Goal: Task Accomplishment & Management: Use online tool/utility

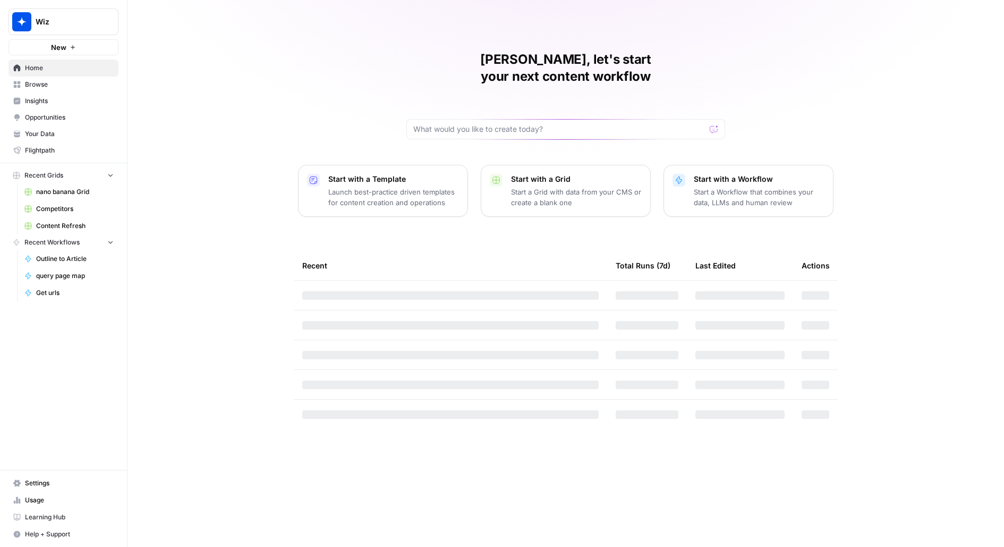
click at [86, 17] on span "Wiz" at bounding box center [68, 21] width 64 height 11
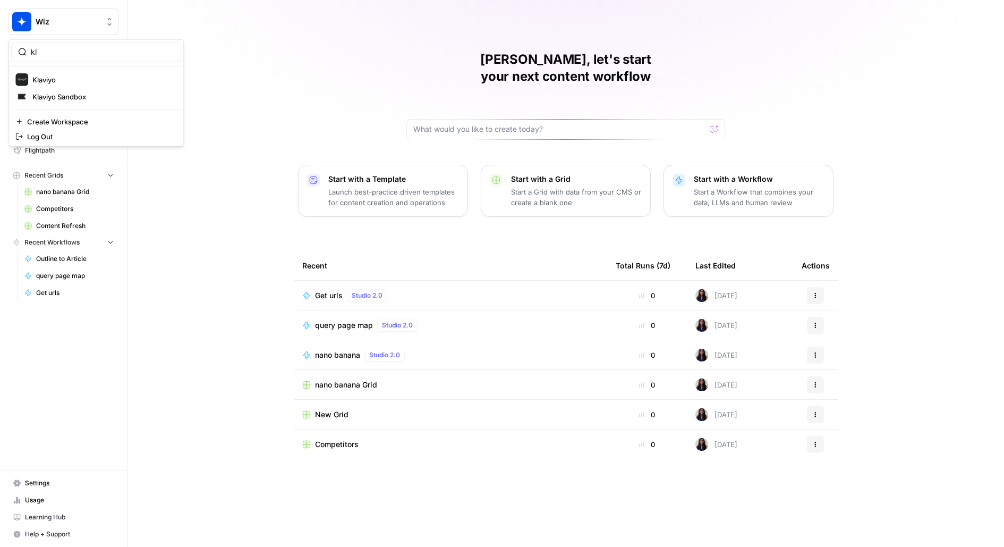
type input "kl"
click button "Klaviyo" at bounding box center [96, 79] width 170 height 17
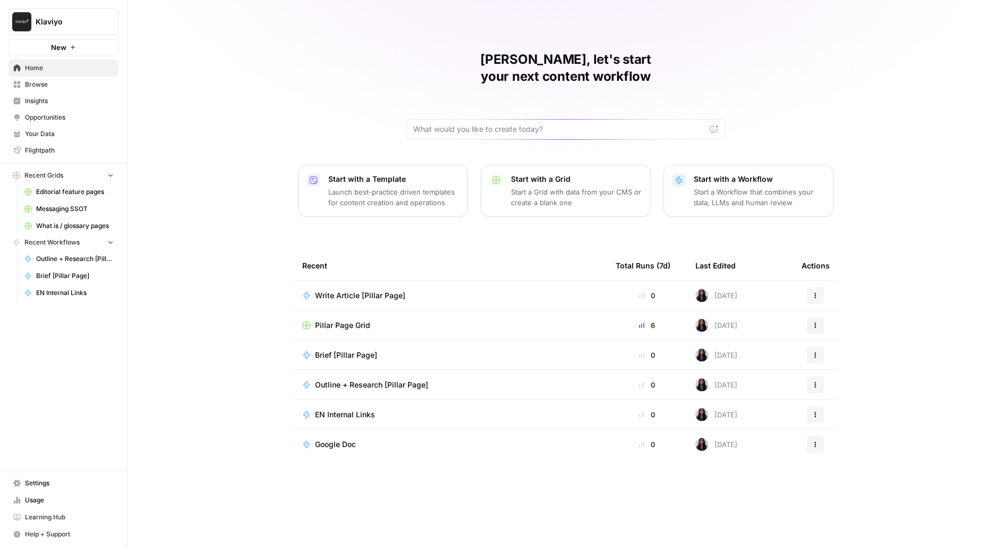
click at [353, 320] on span "Pillar Page Grid" at bounding box center [342, 325] width 55 height 11
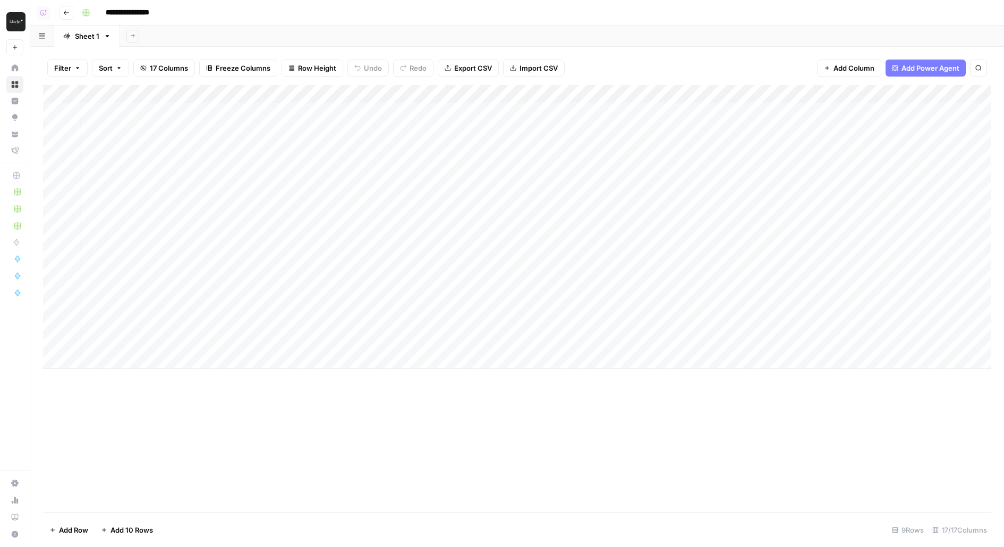
scroll to position [0, 52]
click at [310, 392] on div "Add Column" at bounding box center [517, 298] width 948 height 427
click at [731, 113] on div "Add Column" at bounding box center [517, 227] width 948 height 284
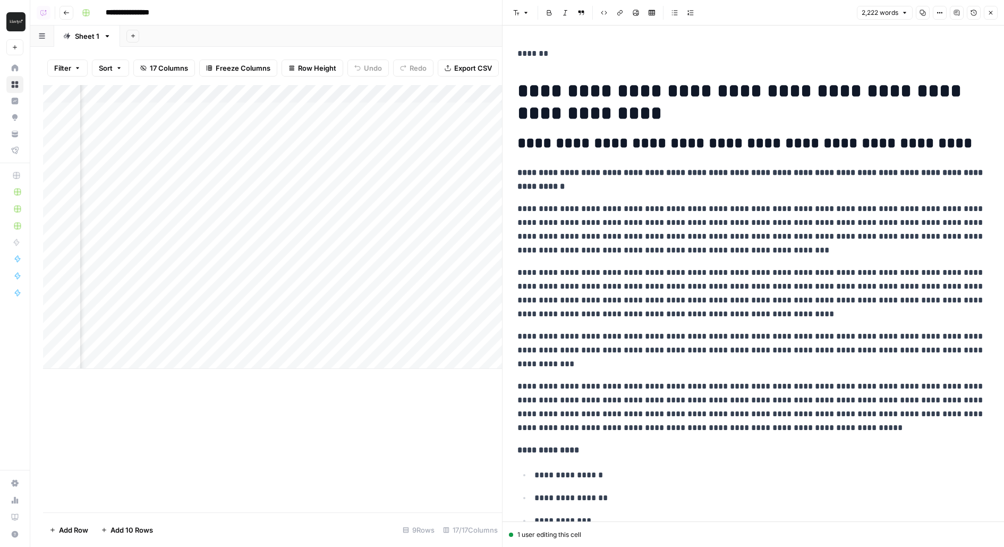
click at [302, 392] on div "Add Column" at bounding box center [272, 298] width 459 height 427
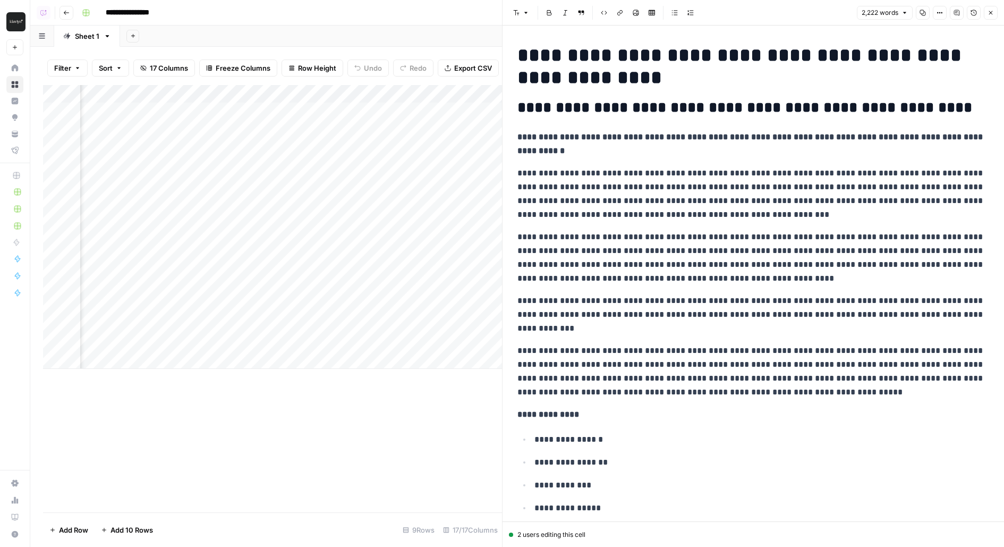
scroll to position [0, 0]
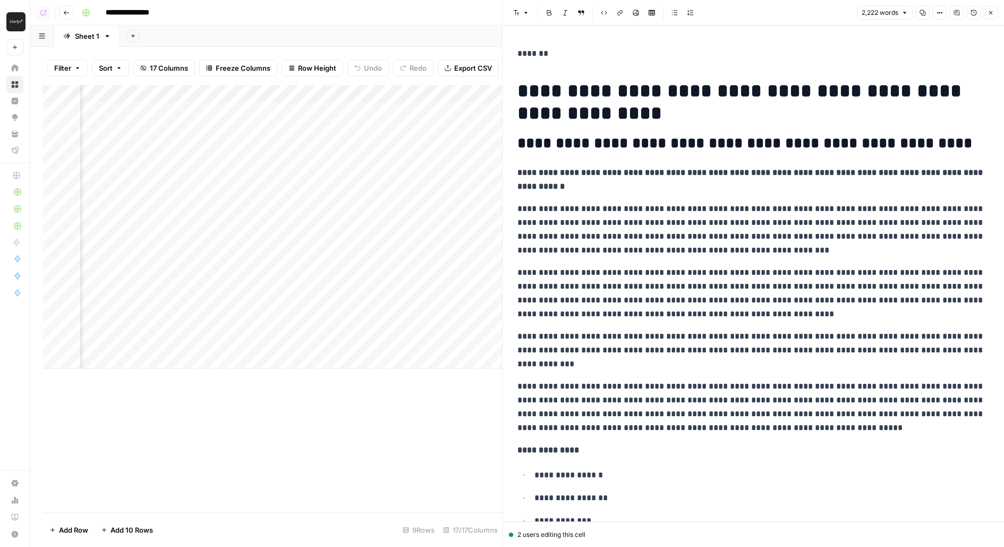
drag, startPoint x: 514, startPoint y: 537, endPoint x: 591, endPoint y: 537, distance: 77.6
click at [591, 537] on div "2 users editing this cell" at bounding box center [753, 535] width 489 height 10
drag, startPoint x: 521, startPoint y: 90, endPoint x: 805, endPoint y: 95, distance: 284.3
click at [805, 95] on h1 "**********" at bounding box center [754, 102] width 472 height 45
click at [531, 90] on h1 "**********" at bounding box center [754, 102] width 472 height 45
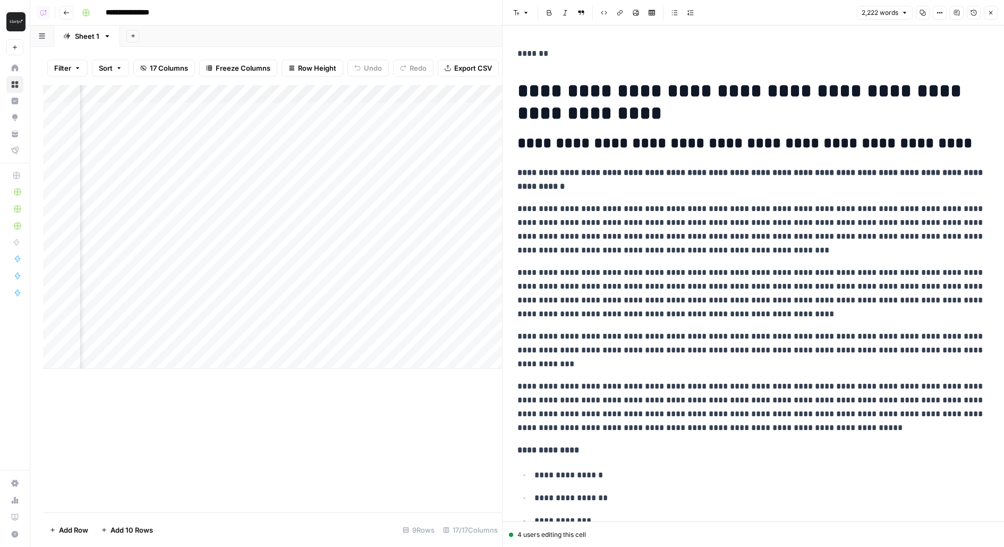
drag, startPoint x: 516, startPoint y: 87, endPoint x: 537, endPoint y: 125, distance: 44.0
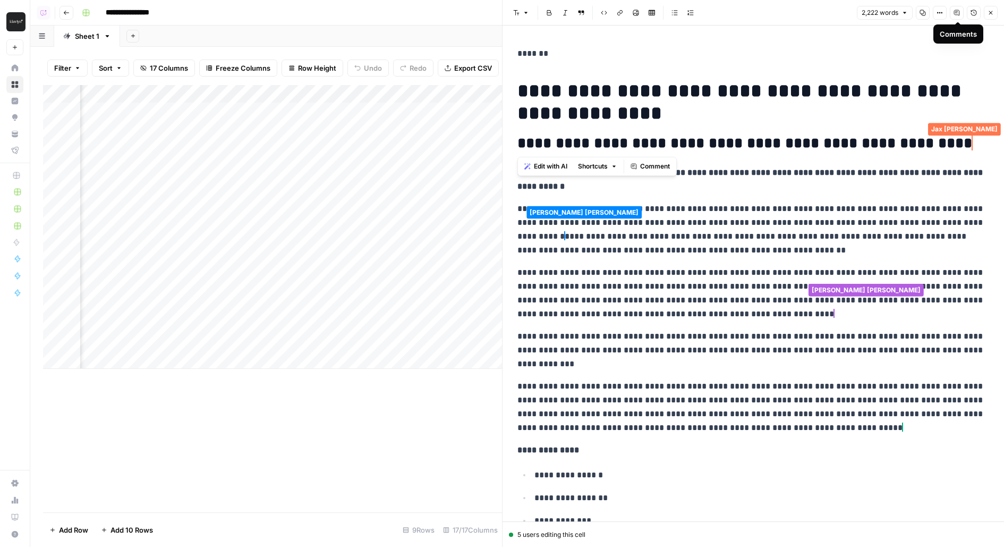
click at [977, 12] on icon "button" at bounding box center [974, 13] width 6 height 6
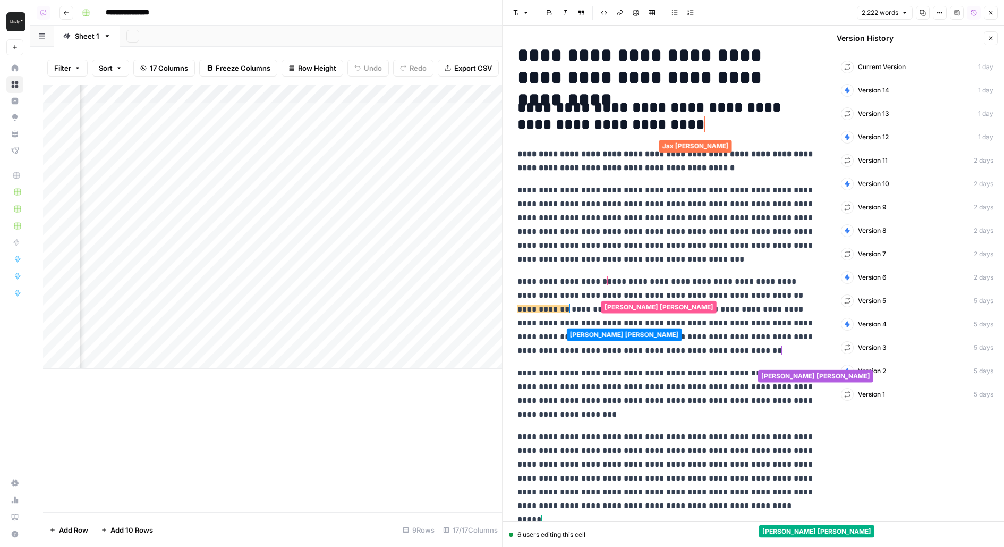
scroll to position [37, 0]
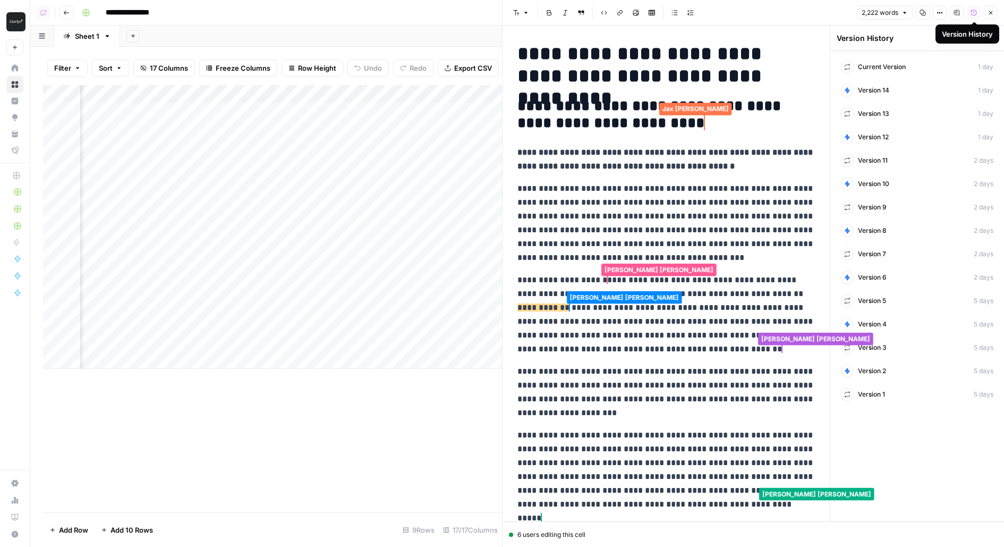
click at [973, 14] on icon "button" at bounding box center [974, 13] width 6 height 6
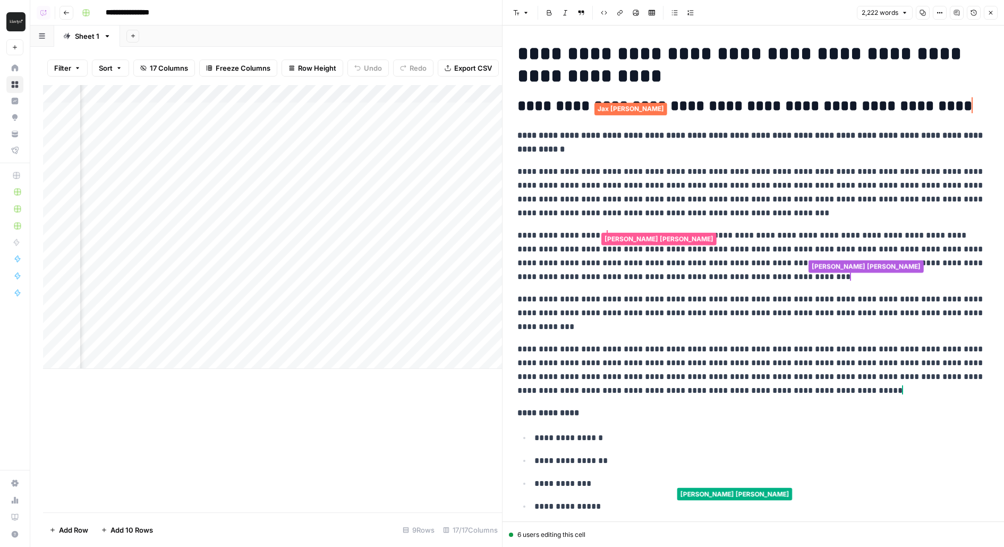
click at [973, 14] on icon "button" at bounding box center [974, 13] width 6 height 6
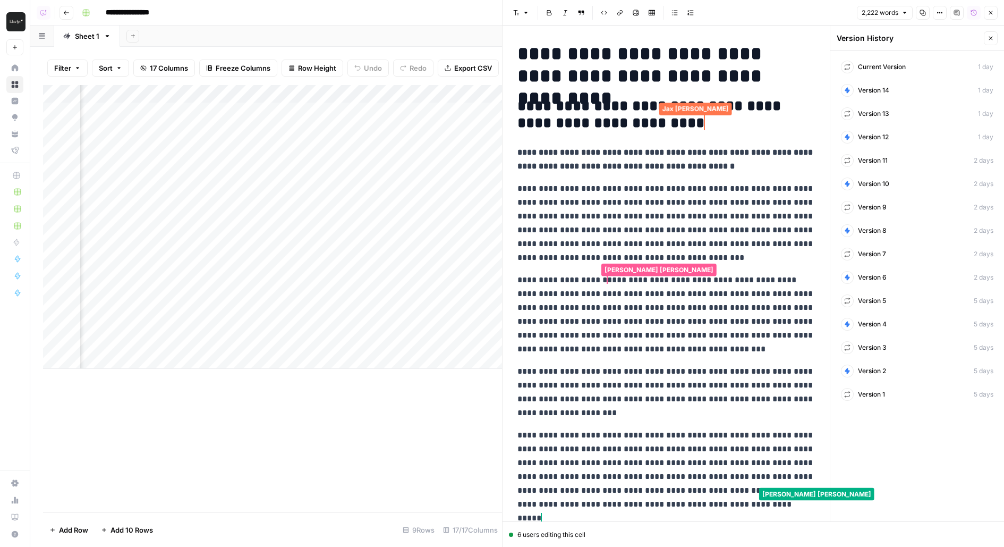
click at [878, 71] on span "Current Version" at bounding box center [882, 67] width 48 height 10
click at [876, 92] on span "Version 14" at bounding box center [873, 91] width 31 height 10
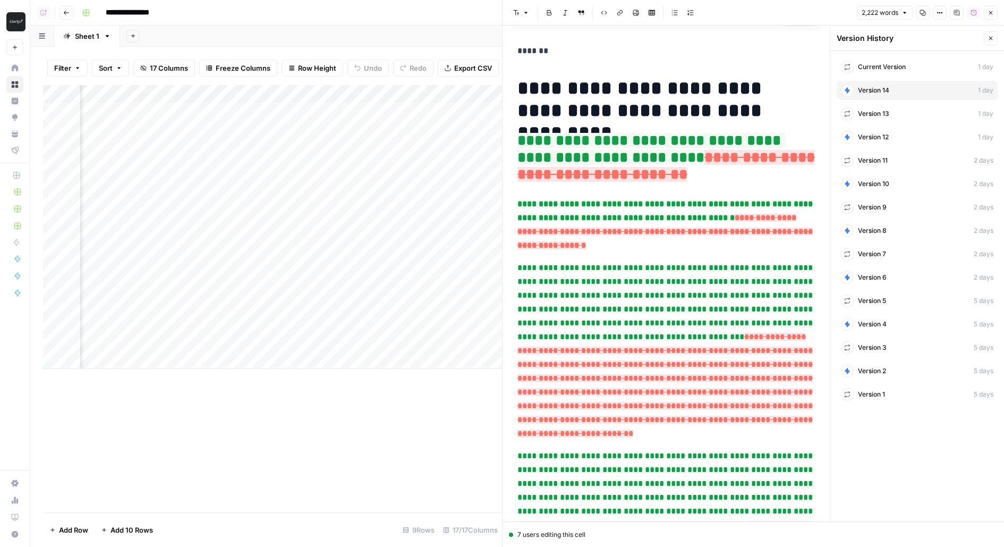
scroll to position [44, 0]
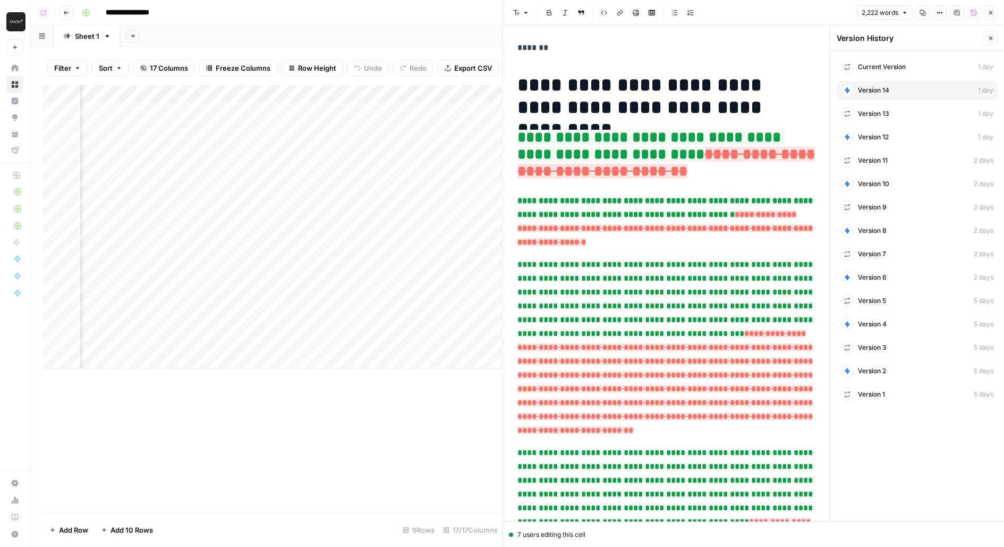
click at [690, 157] on span "**********" at bounding box center [667, 163] width 298 height 32
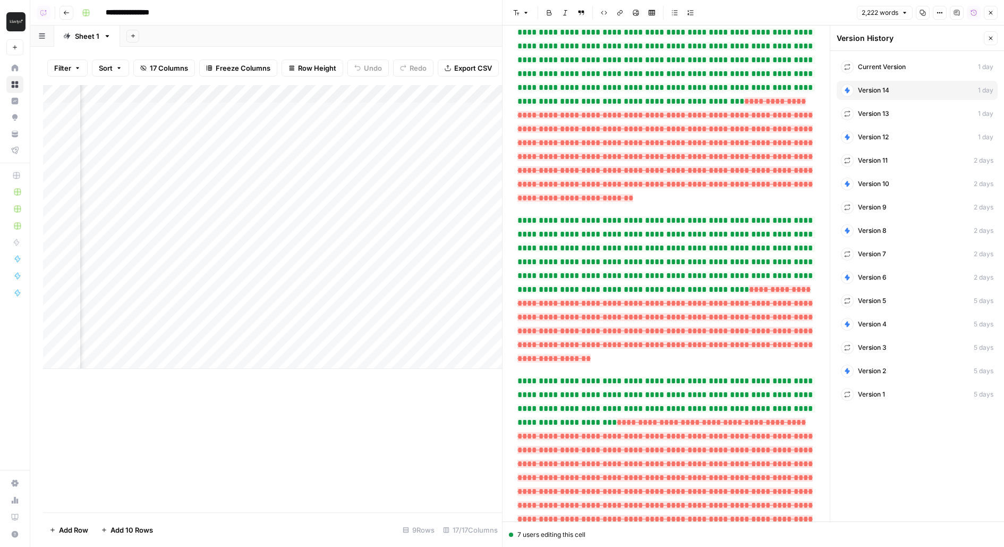
scroll to position [0, 0]
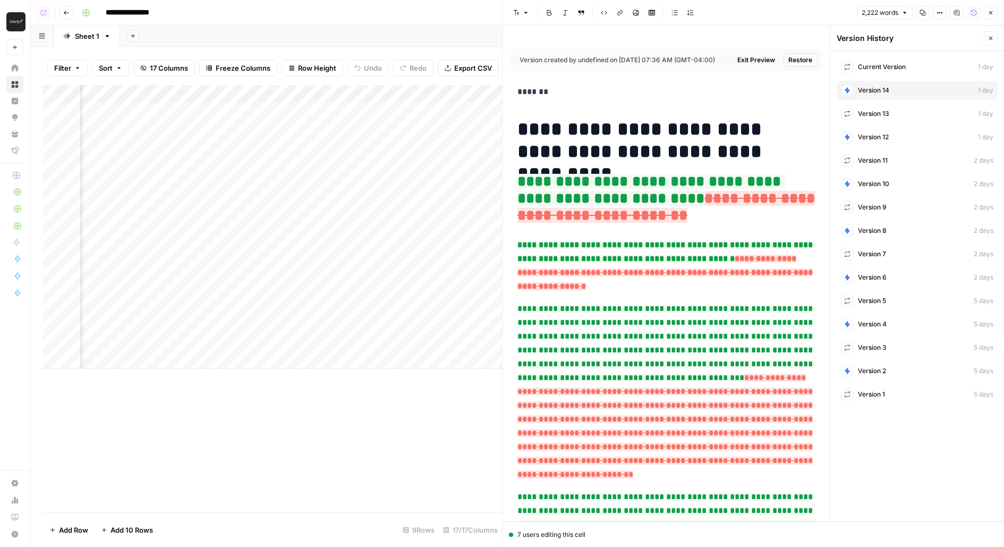
click at [869, 171] on div "Current Version 1 day Version 14 1 day Version 13 1 day Version 12 1 day Versio…" at bounding box center [917, 230] width 174 height 359
click at [869, 161] on span "Version 11" at bounding box center [873, 161] width 30 height 10
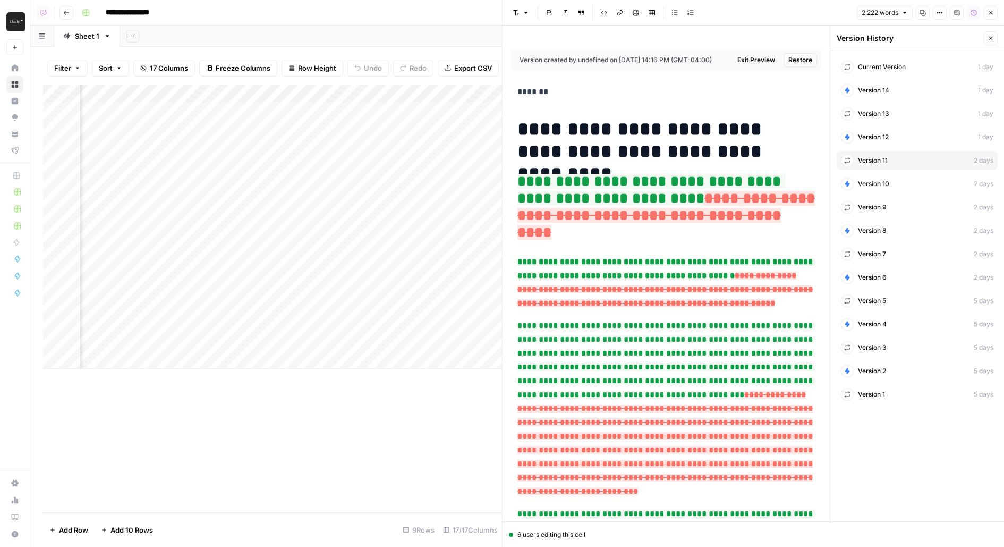
click at [872, 67] on span "Current Version" at bounding box center [882, 67] width 48 height 10
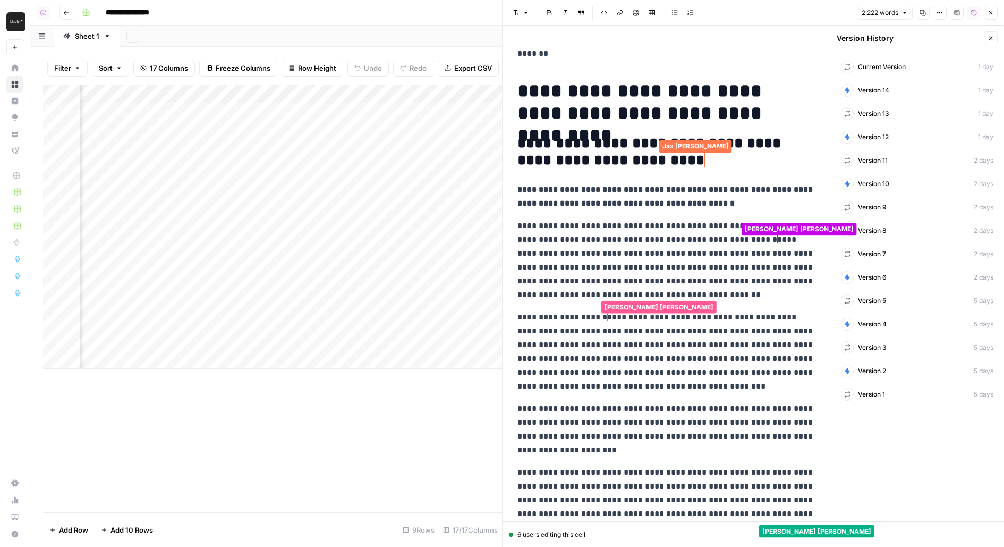
click at [533, 50] on p "*******" at bounding box center [667, 54] width 298 height 14
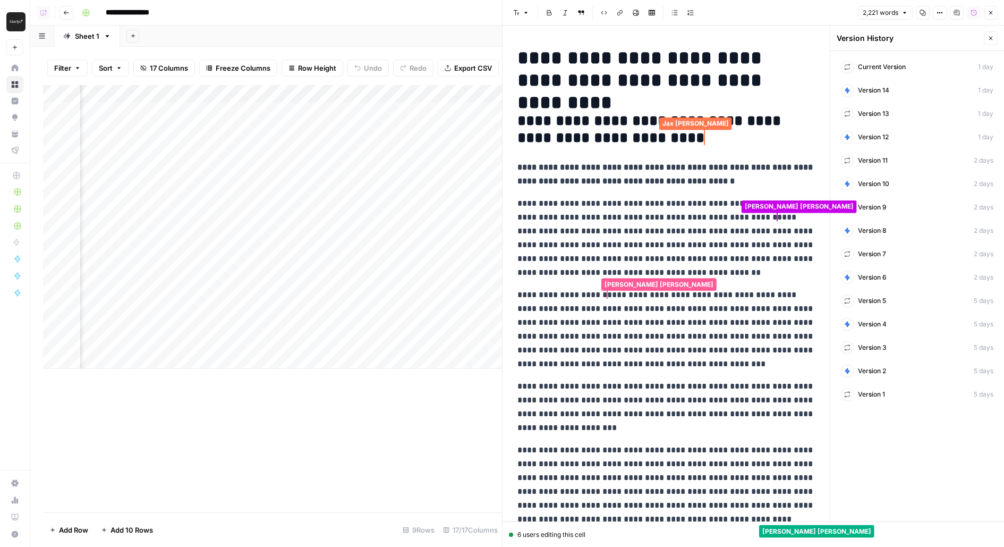
click at [622, 197] on p "**********" at bounding box center [667, 238] width 298 height 83
click at [872, 69] on span "Current Version" at bounding box center [882, 67] width 48 height 10
click at [860, 92] on span "Version 15" at bounding box center [873, 91] width 31 height 10
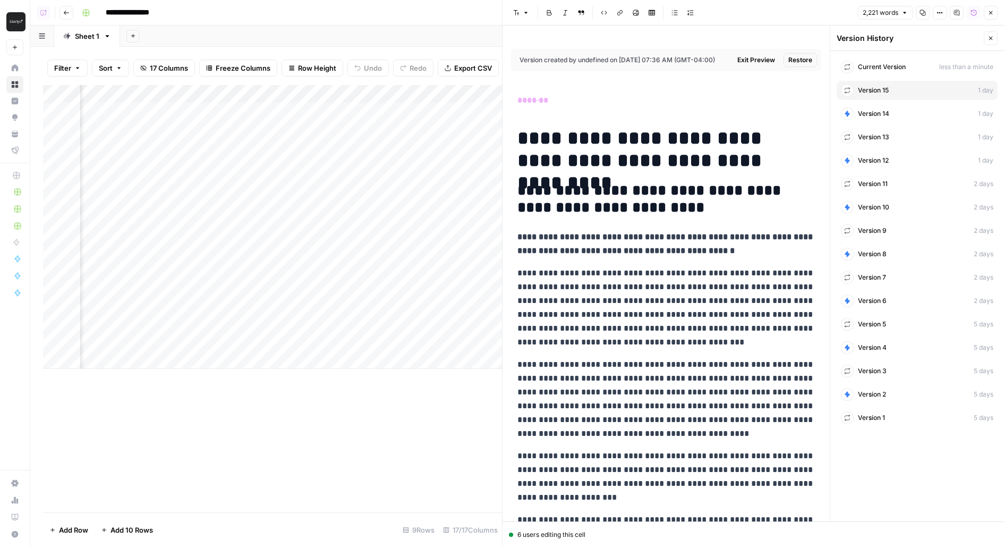
click at [998, 43] on header "Version History Close" at bounding box center [917, 39] width 174 height 26
click at [994, 40] on icon "button" at bounding box center [991, 38] width 6 height 6
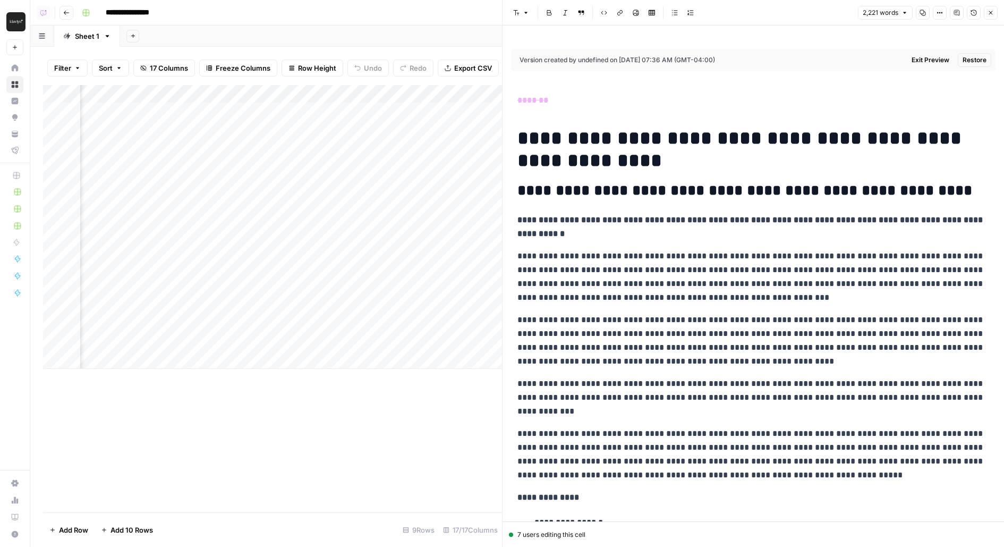
click at [978, 59] on span "Restore" at bounding box center [975, 60] width 24 height 10
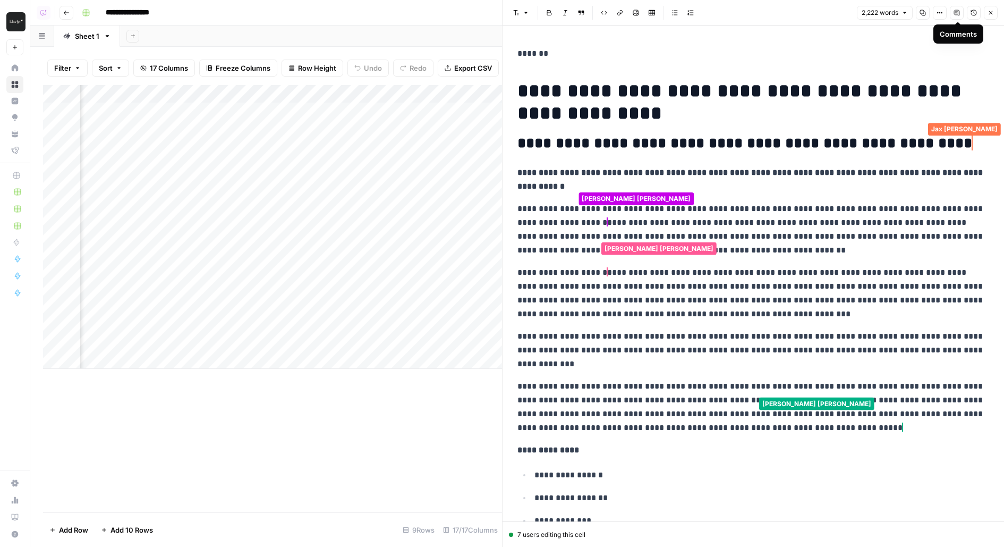
click at [959, 14] on icon "button" at bounding box center [956, 12] width 5 height 5
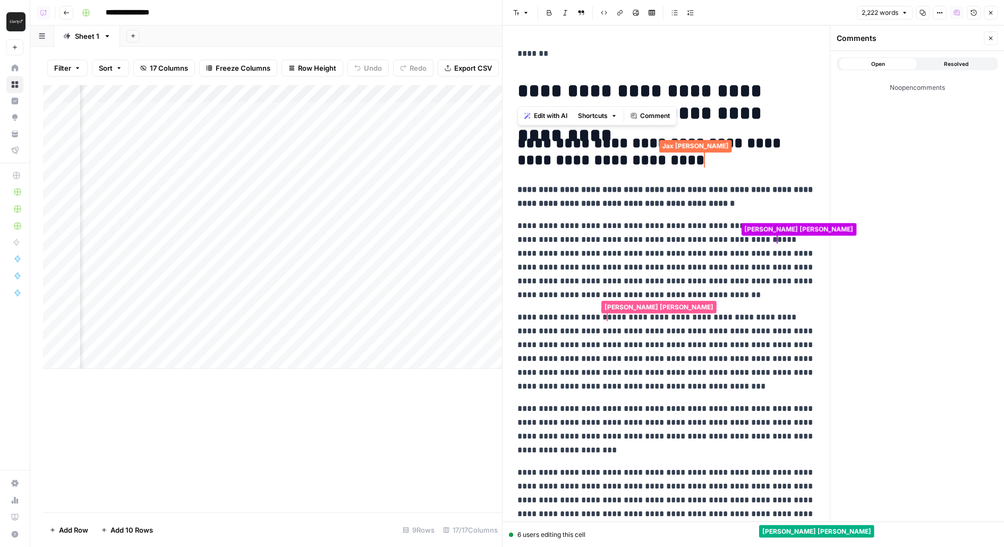
drag, startPoint x: 520, startPoint y: 90, endPoint x: 672, endPoint y: 89, distance: 151.4
click at [672, 90] on h1 "**********" at bounding box center [667, 102] width 298 height 45
click at [650, 115] on span "Comment" at bounding box center [655, 116] width 30 height 10
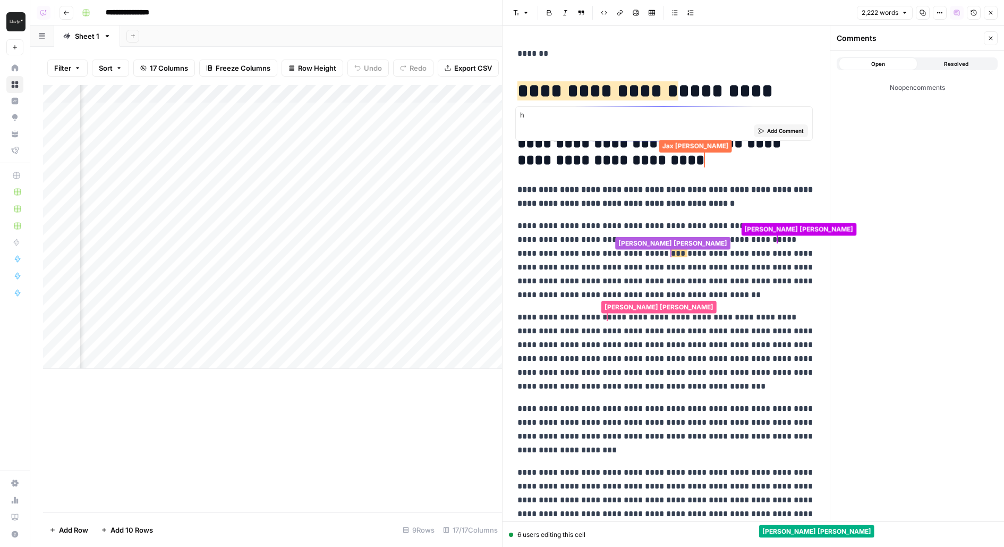
type textarea "hi"
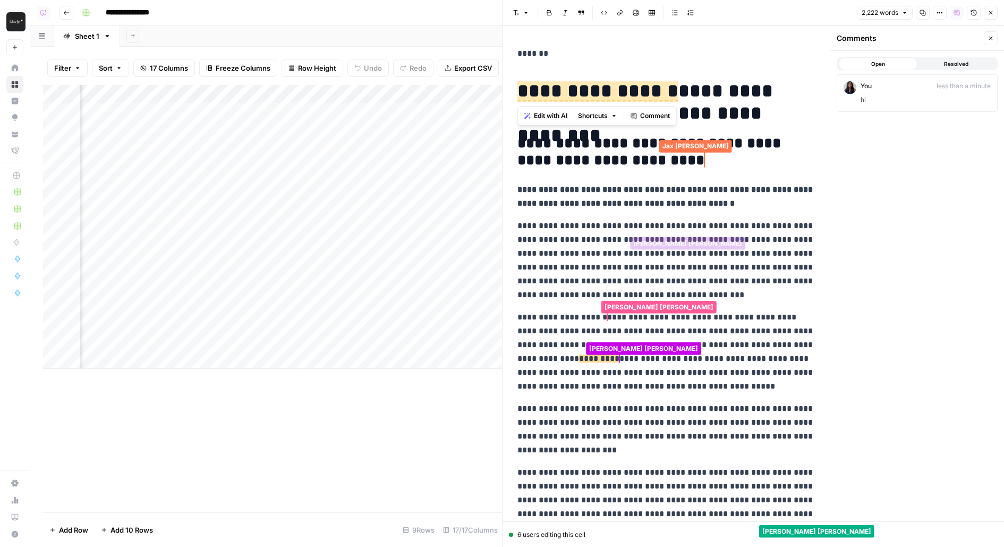
click at [881, 78] on button "You less than a minute hi" at bounding box center [917, 92] width 161 height 37
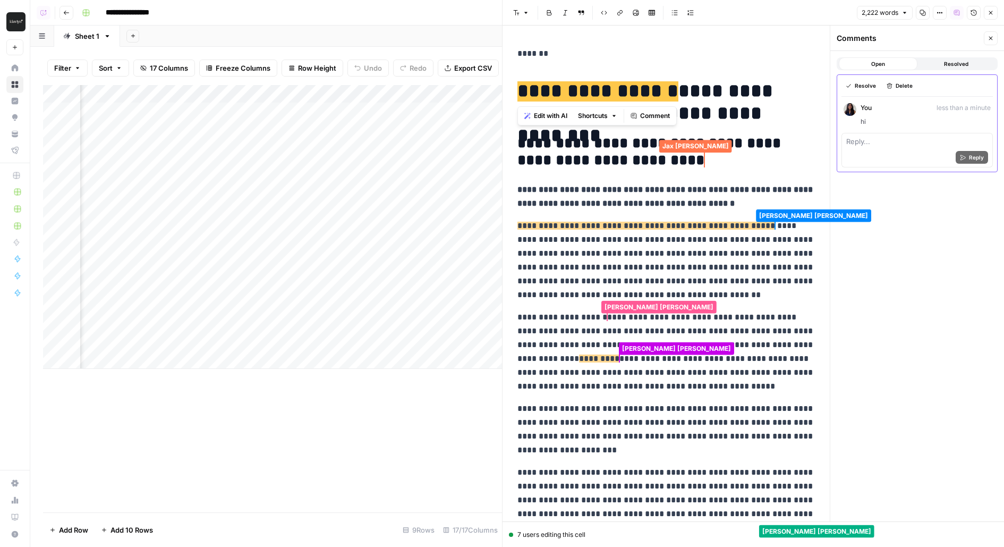
click at [883, 163] on div "Reply" at bounding box center [917, 157] width 142 height 19
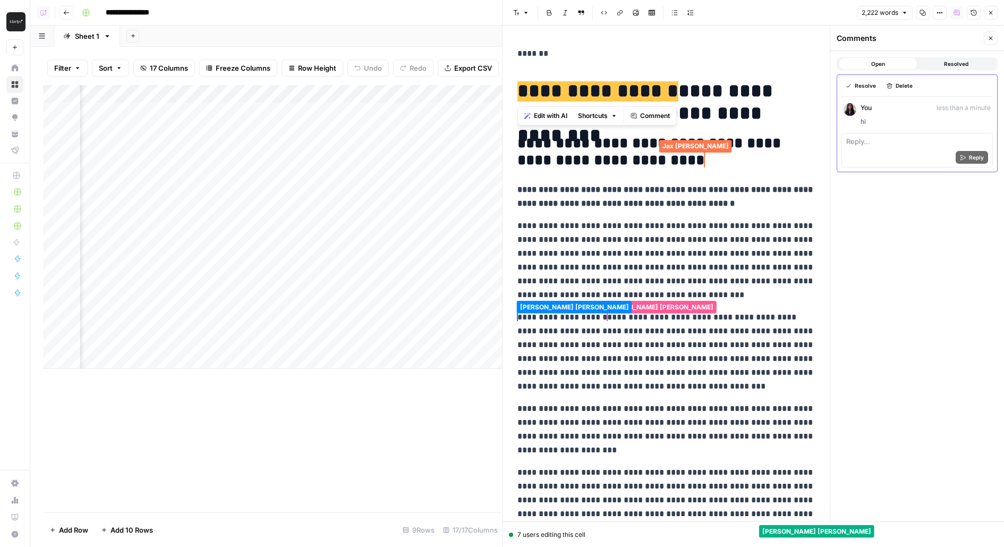
click at [891, 237] on div "Open Resolved Resolve Delete You less than a minute hi Reply... Reply" at bounding box center [917, 286] width 174 height 470
click at [923, 153] on div "Reply" at bounding box center [917, 157] width 142 height 19
click at [791, 302] on p "**********" at bounding box center [667, 260] width 298 height 83
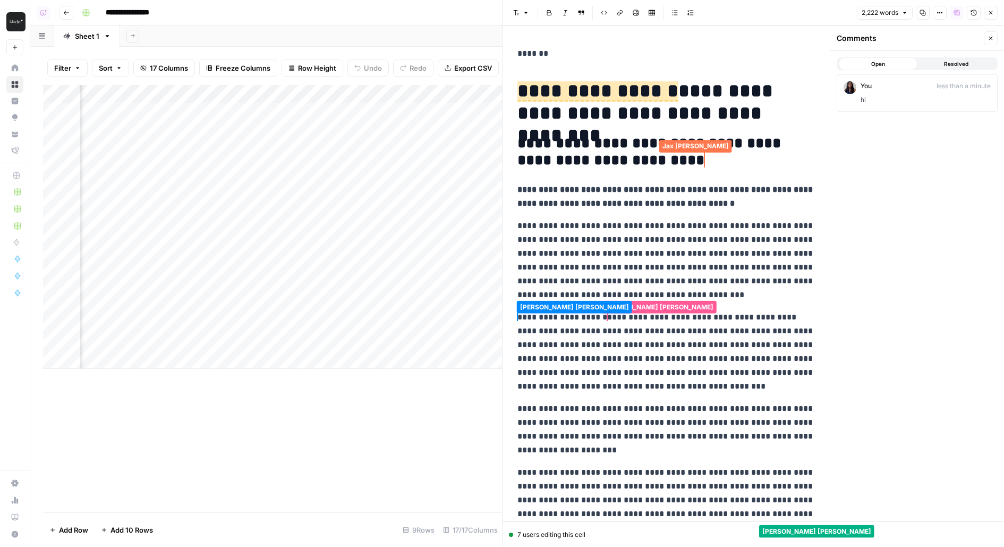
click at [980, 95] on span "hi" at bounding box center [926, 100] width 130 height 10
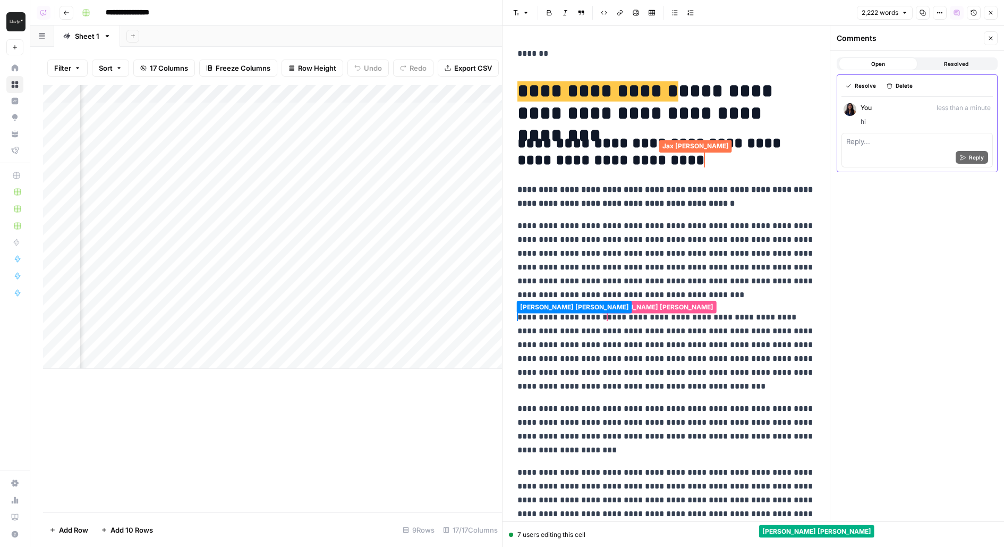
click at [856, 87] on span "Resolve" at bounding box center [865, 85] width 21 height 9
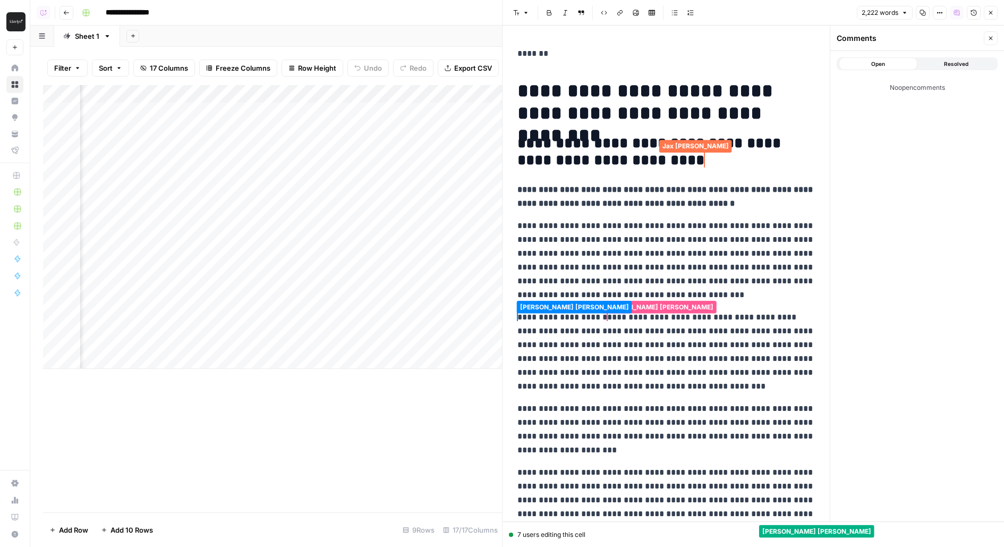
click at [958, 67] on span "Resolved" at bounding box center [956, 64] width 24 height 9
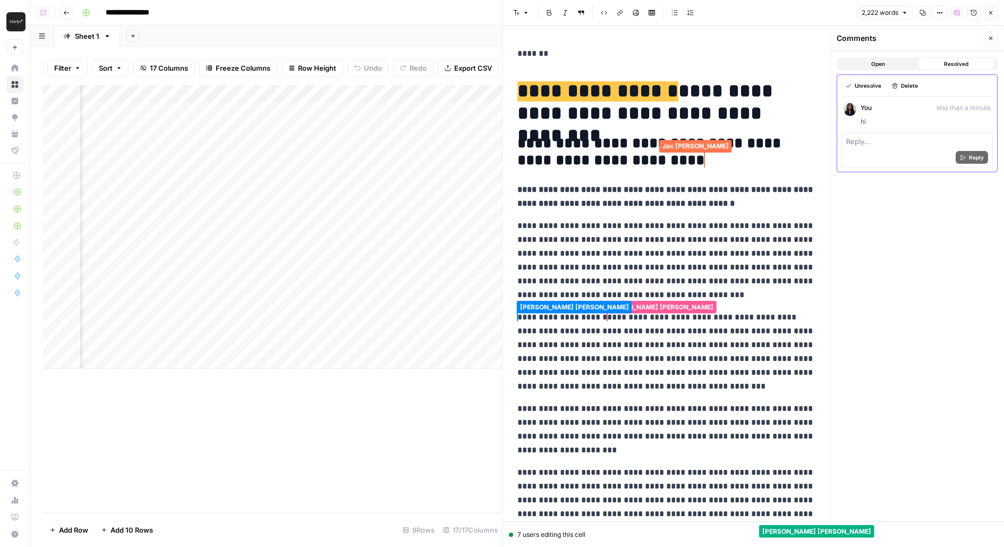
click at [903, 65] on button "Open" at bounding box center [878, 63] width 79 height 13
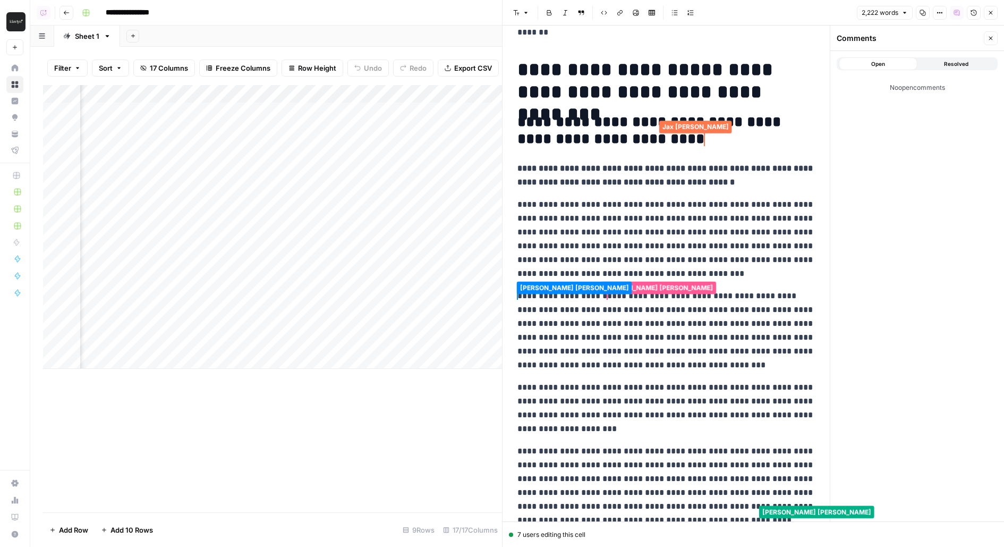
scroll to position [19, 0]
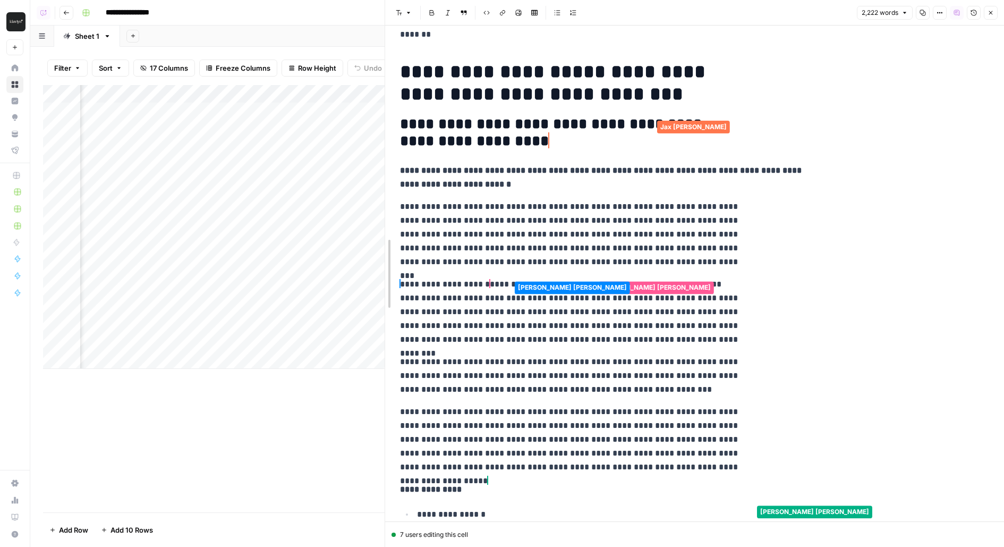
drag, startPoint x: 503, startPoint y: 203, endPoint x: 381, endPoint y: 201, distance: 122.2
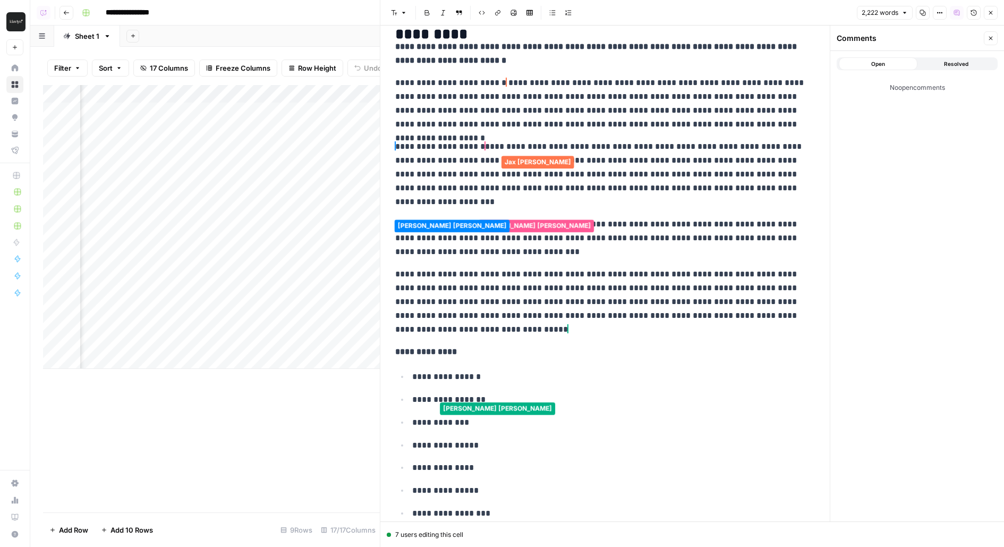
scroll to position [132, 0]
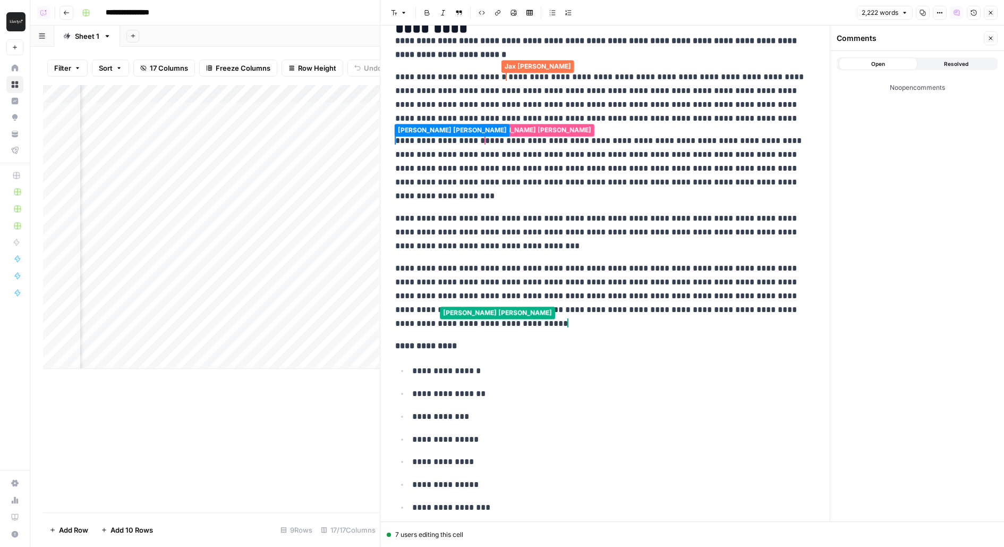
click at [997, 40] on button "Close" at bounding box center [991, 38] width 14 height 14
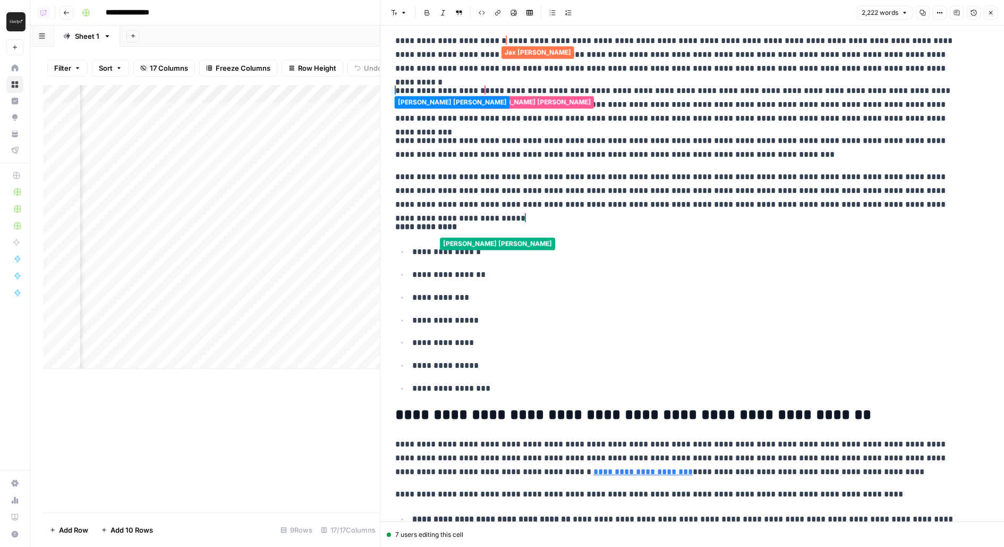
scroll to position [109, 0]
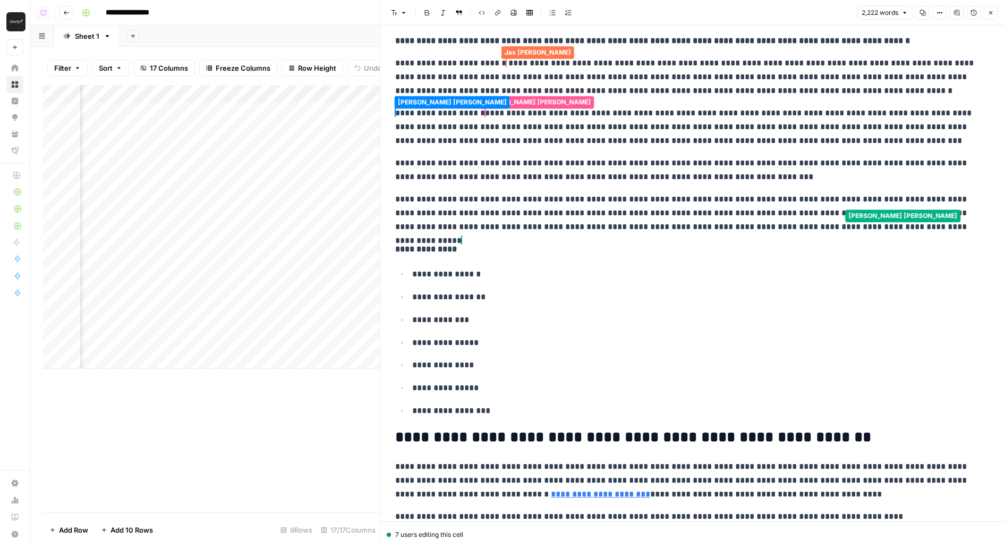
click at [962, 18] on button "Comments" at bounding box center [957, 13] width 14 height 14
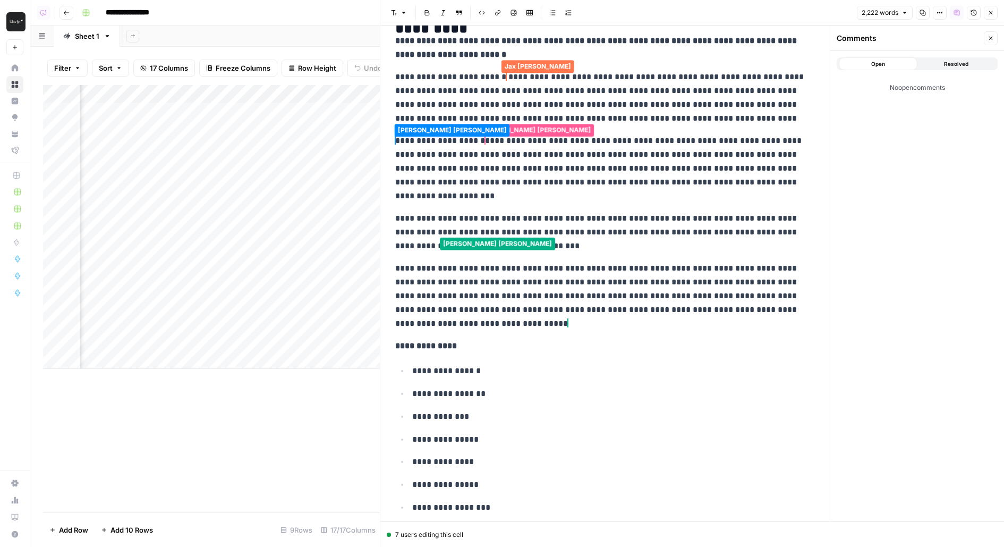
click at [957, 13] on icon "button" at bounding box center [956, 12] width 5 height 5
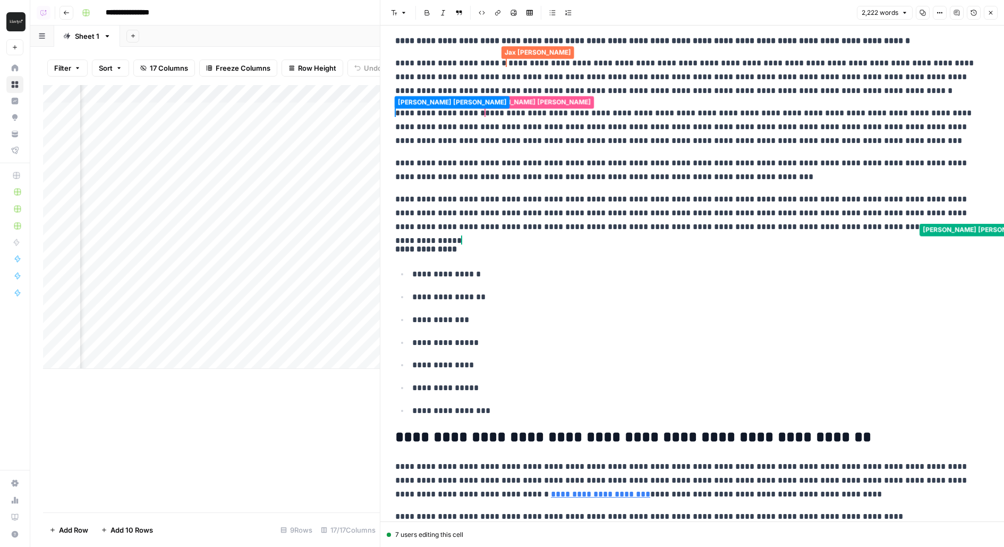
click at [971, 15] on button "Version History" at bounding box center [974, 13] width 14 height 14
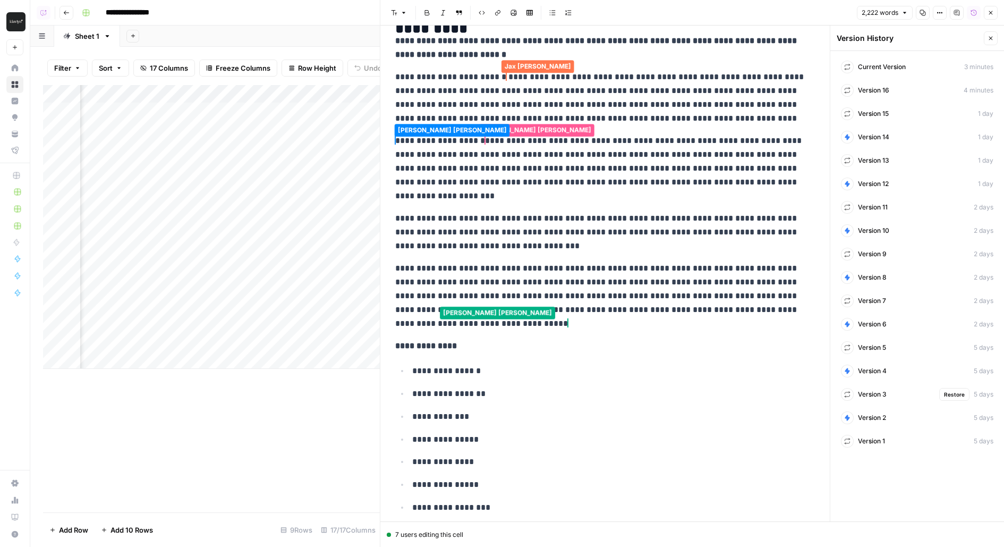
click at [892, 396] on div "Version 3 Restore 5 days" at bounding box center [917, 394] width 161 height 19
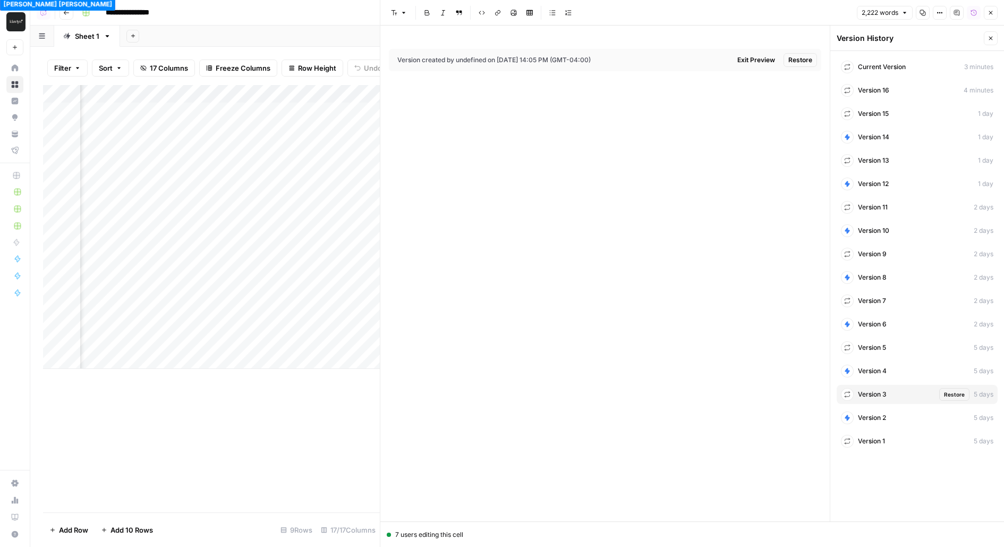
scroll to position [0, 0]
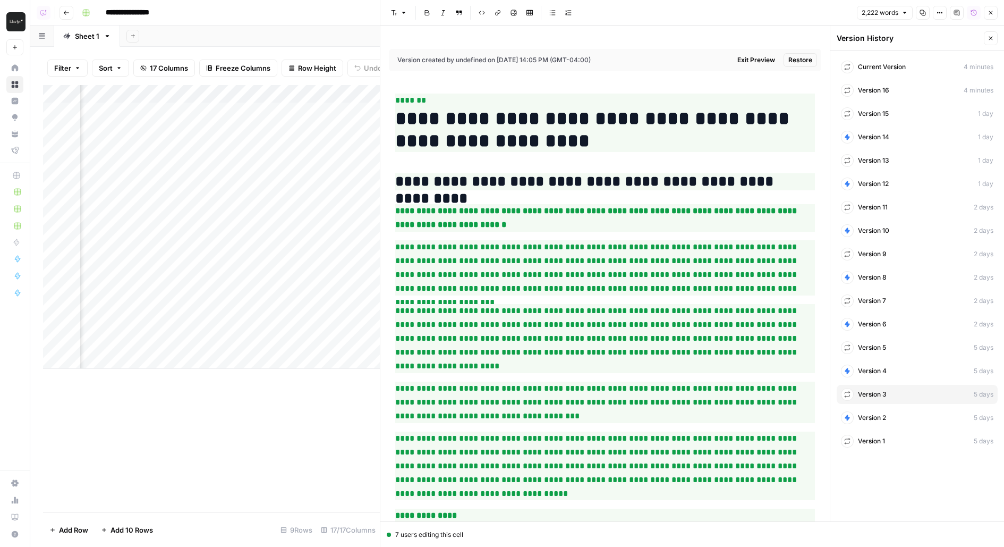
click at [902, 66] on span "Current Version" at bounding box center [882, 67] width 48 height 10
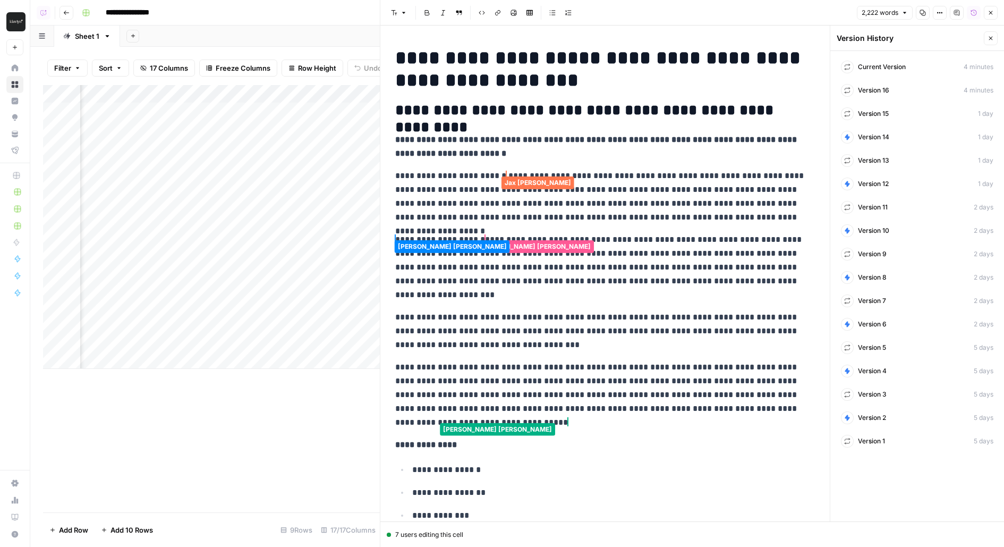
scroll to position [40, 0]
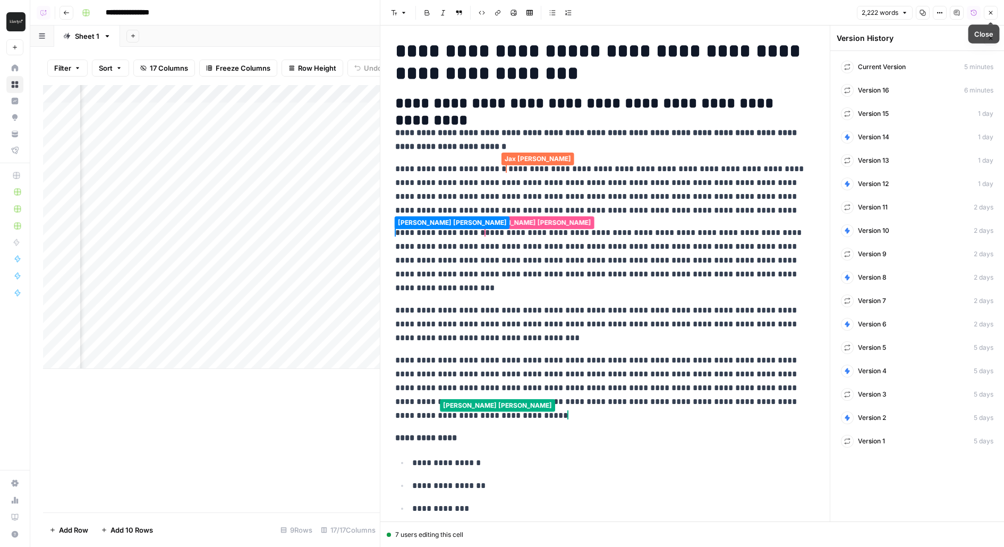
click at [994, 19] on button "Close" at bounding box center [991, 13] width 14 height 14
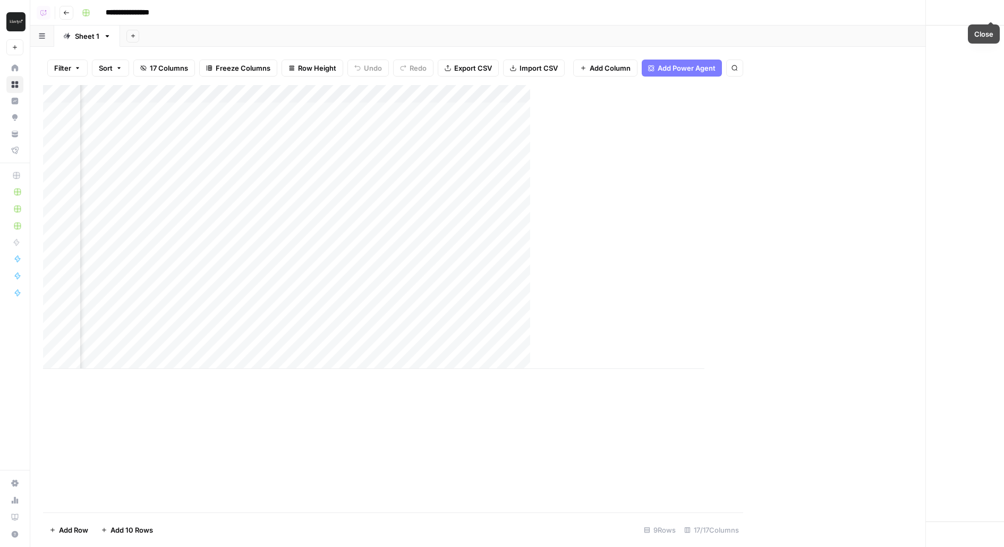
scroll to position [0, 826]
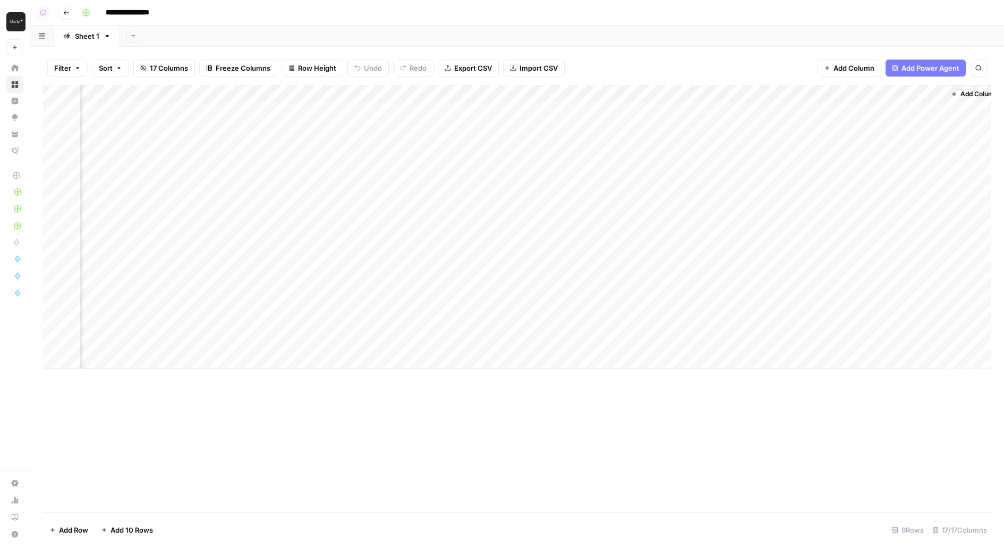
click at [559, 6] on div "**********" at bounding box center [536, 12] width 916 height 17
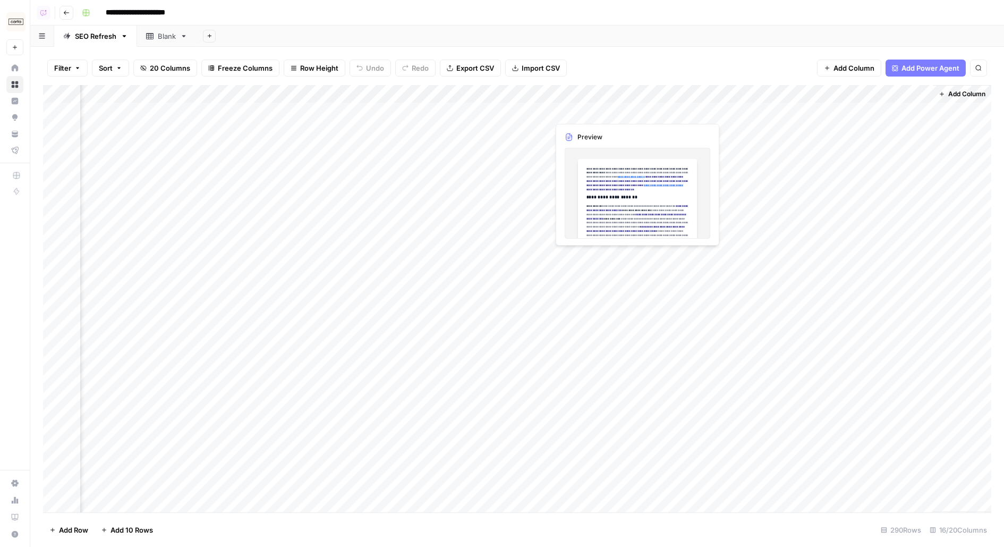
click at [622, 112] on div "Add Column" at bounding box center [517, 298] width 948 height 427
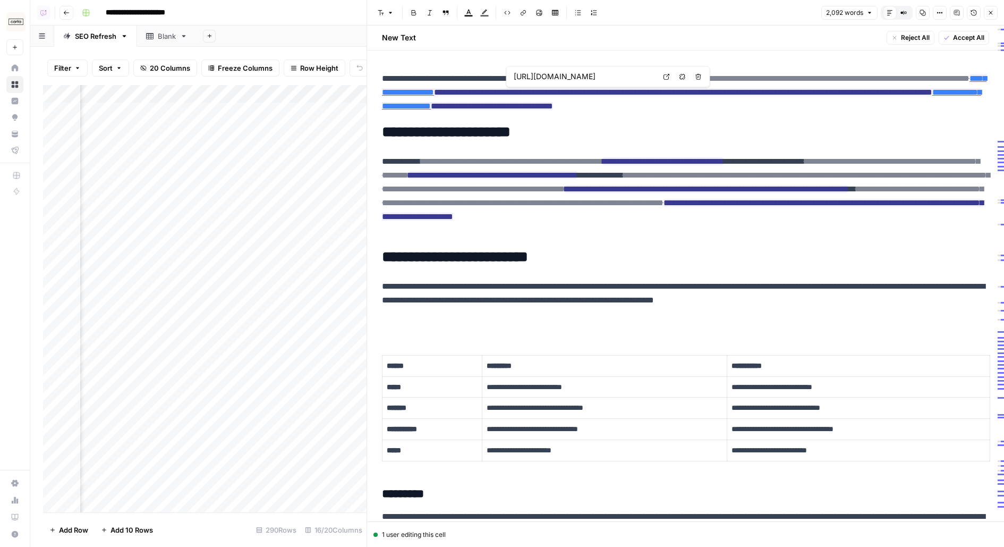
click at [955, 11] on icon "button" at bounding box center [957, 13] width 6 height 6
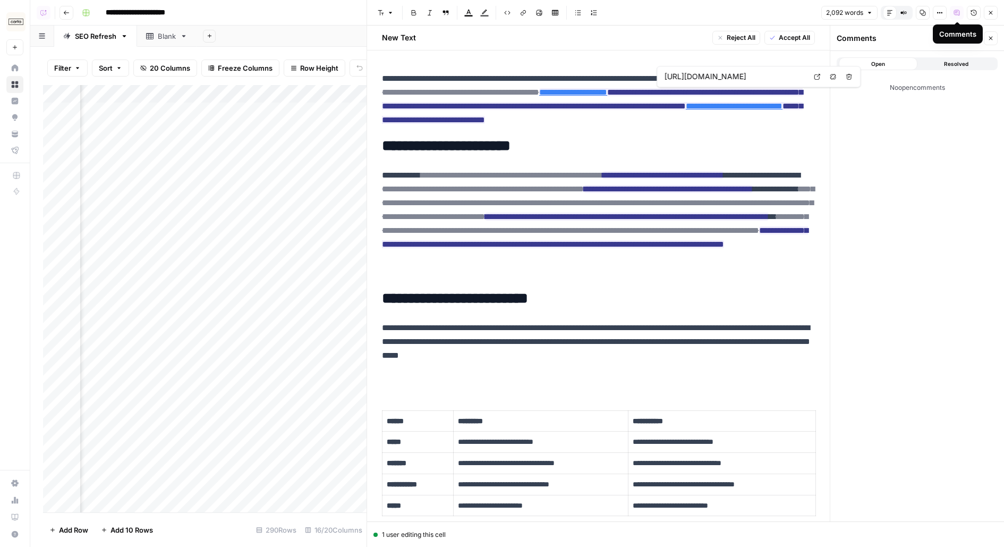
click at [956, 11] on icon "button" at bounding box center [956, 12] width 5 height 5
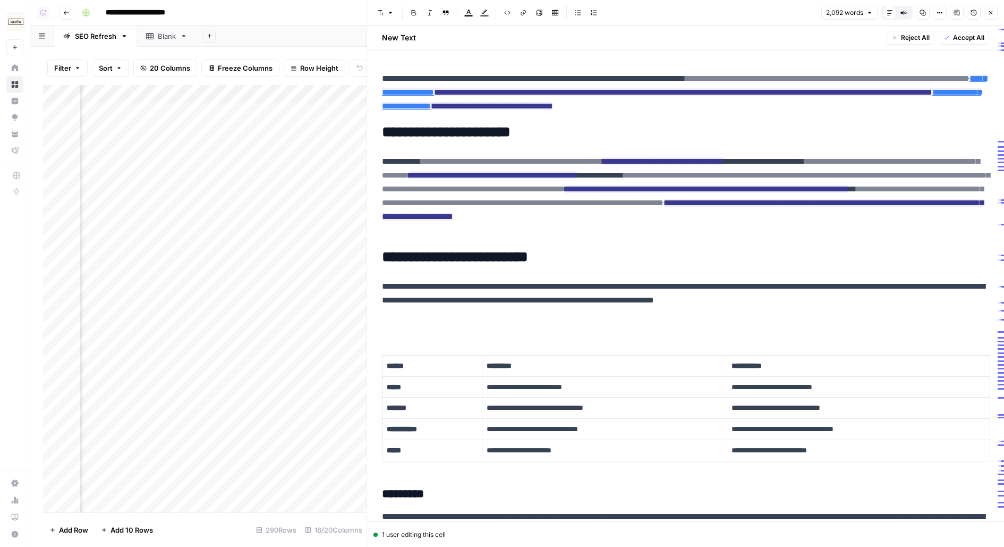
click at [829, 135] on h2 "**********" at bounding box center [685, 132] width 607 height 17
drag, startPoint x: 397, startPoint y: 130, endPoint x: 578, endPoint y: 132, distance: 180.7
click at [578, 132] on h2 "**********" at bounding box center [685, 132] width 607 height 17
click at [420, 133] on h2 "**********" at bounding box center [685, 132] width 607 height 17
click at [988, 11] on icon "button" at bounding box center [991, 13] width 6 height 6
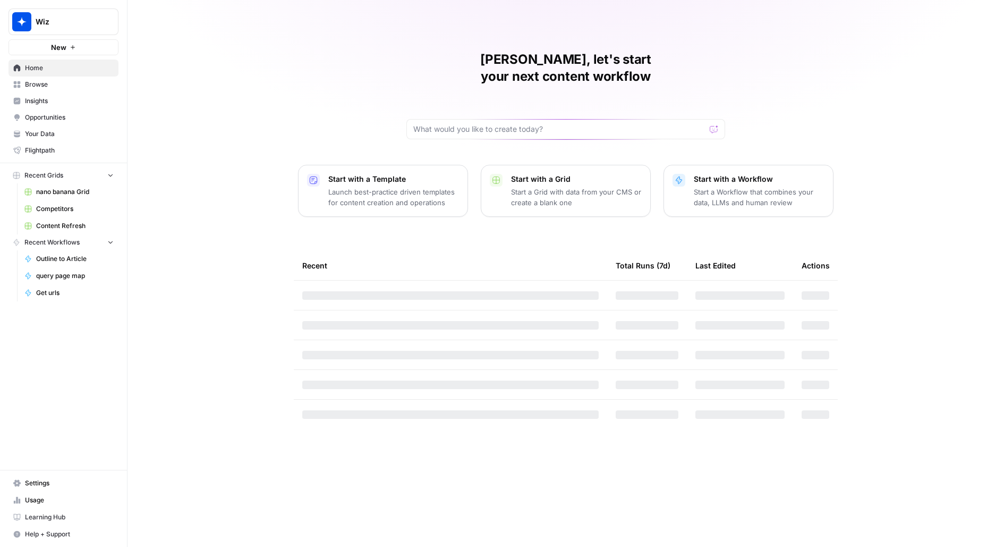
click at [49, 46] on button "New" at bounding box center [64, 47] width 110 height 16
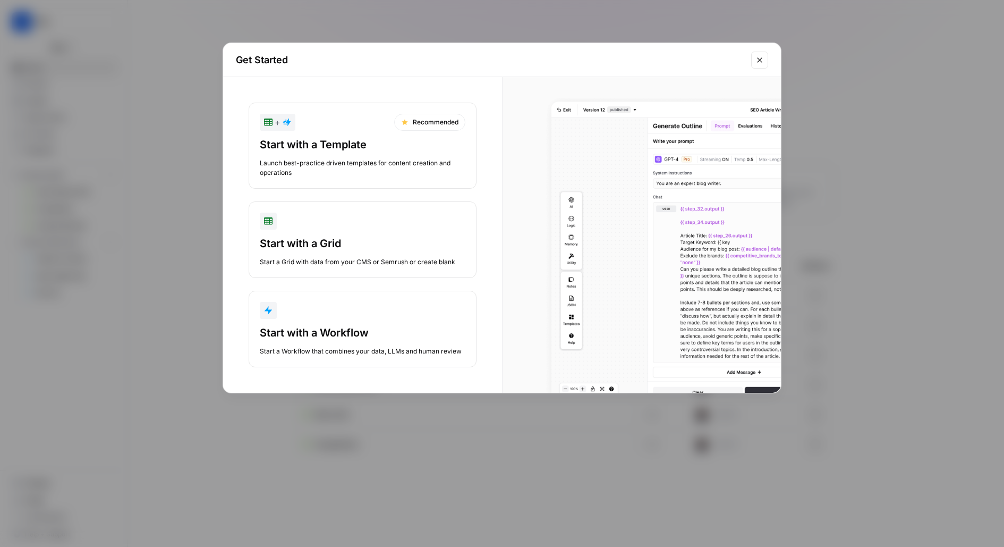
click at [303, 312] on div "button" at bounding box center [363, 310] width 206 height 17
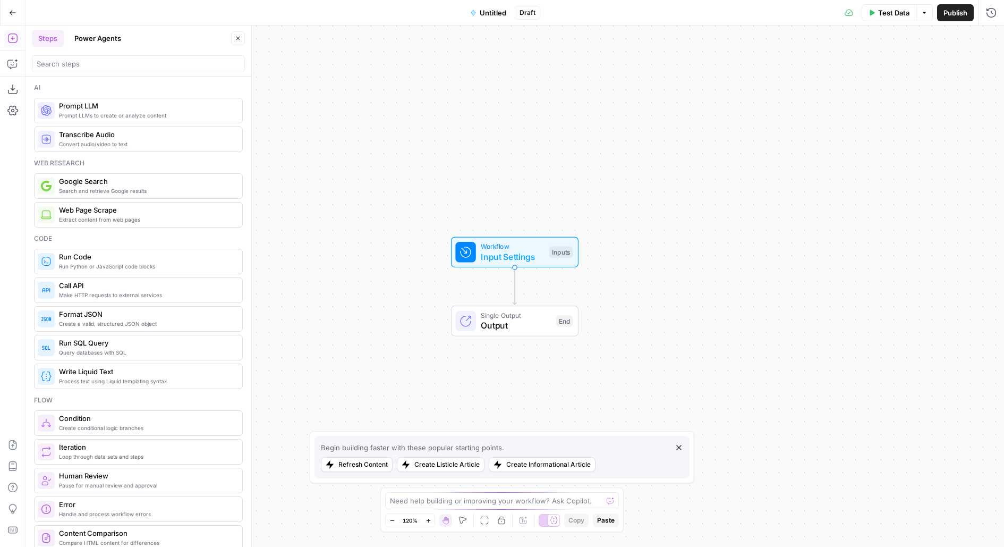
click at [104, 33] on button "Power Agents" at bounding box center [98, 38] width 60 height 17
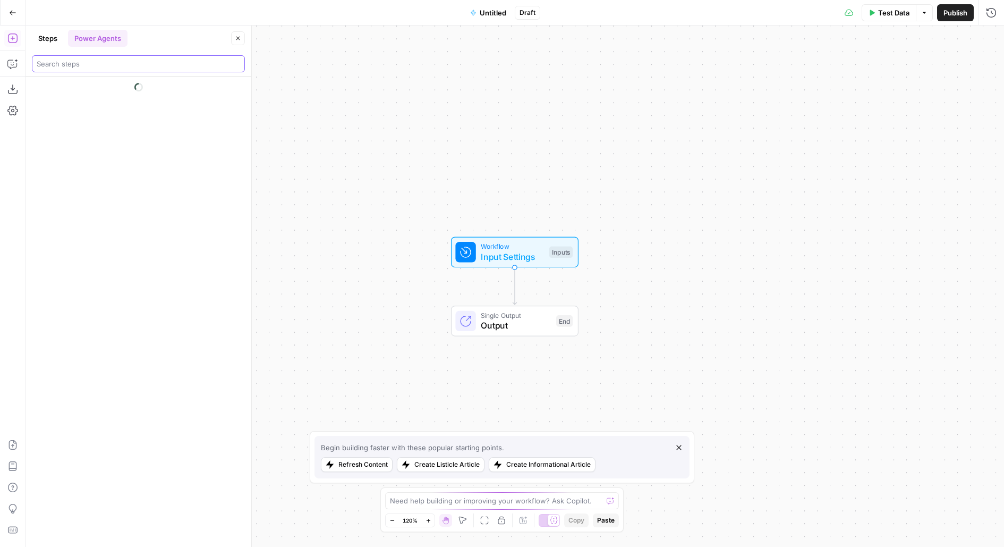
click at [106, 61] on input "search" at bounding box center [138, 63] width 203 height 11
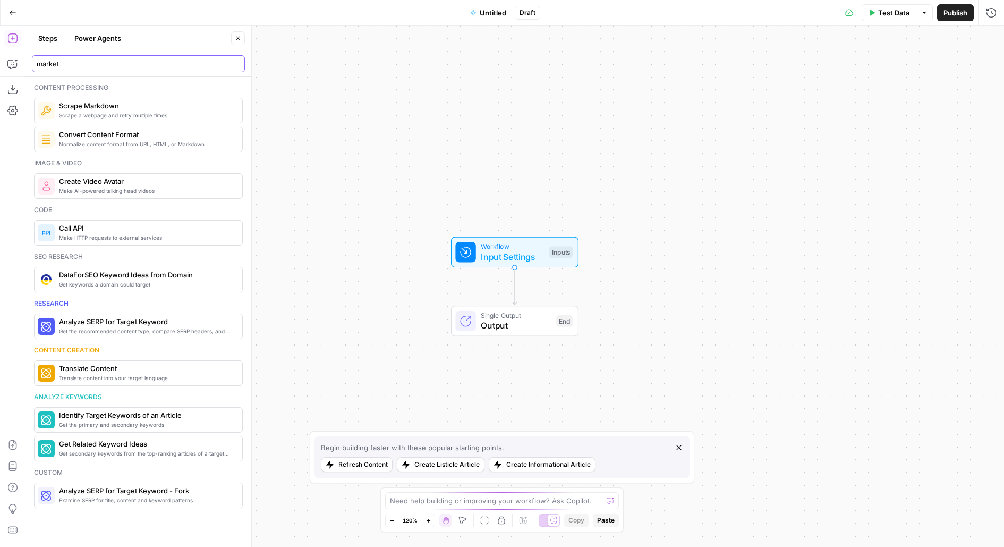
type input "market"
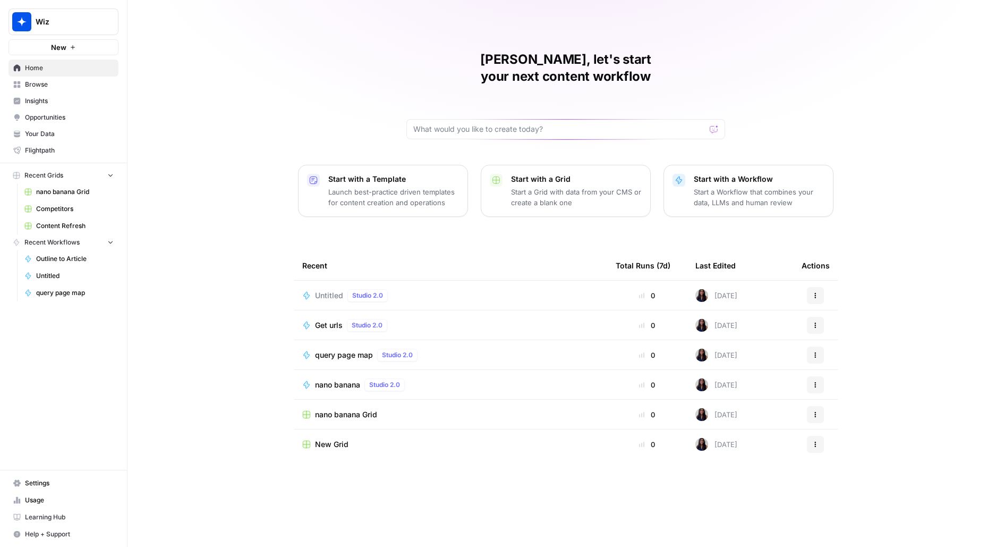
click at [67, 27] on span "Wiz" at bounding box center [68, 21] width 64 height 11
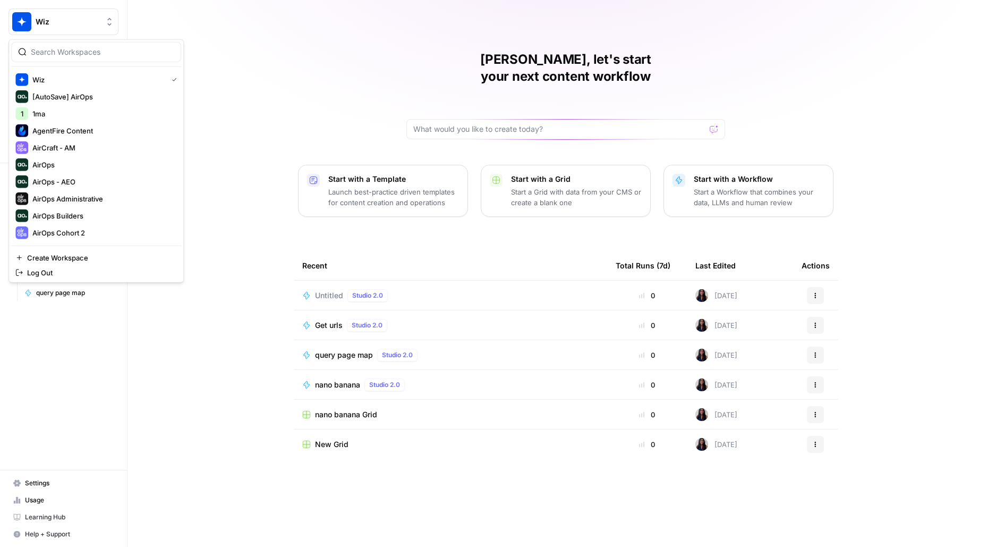
click at [236, 30] on div "Melanie, let's start your next content workflow Start with a Template Launch be…" at bounding box center [566, 273] width 877 height 547
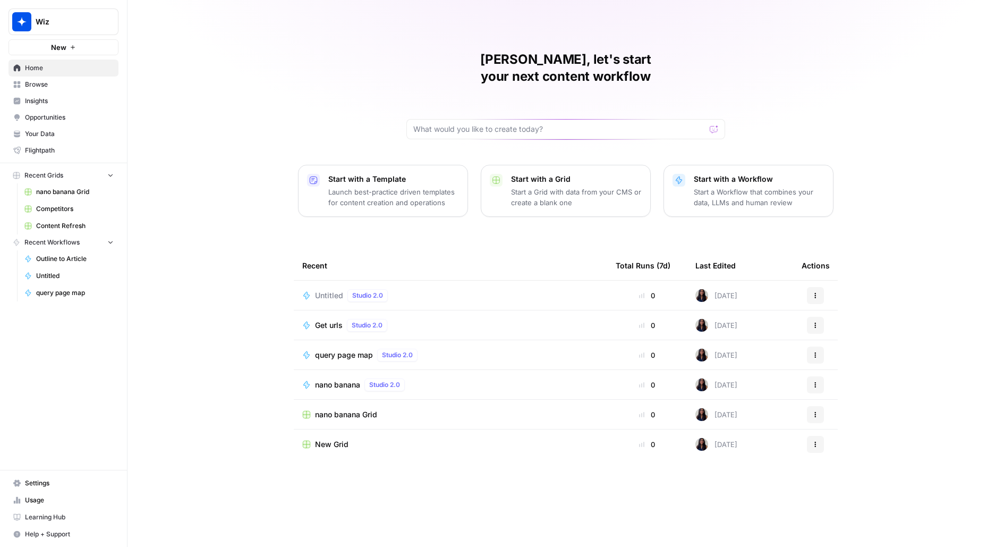
click at [61, 28] on button "Wiz" at bounding box center [64, 22] width 110 height 27
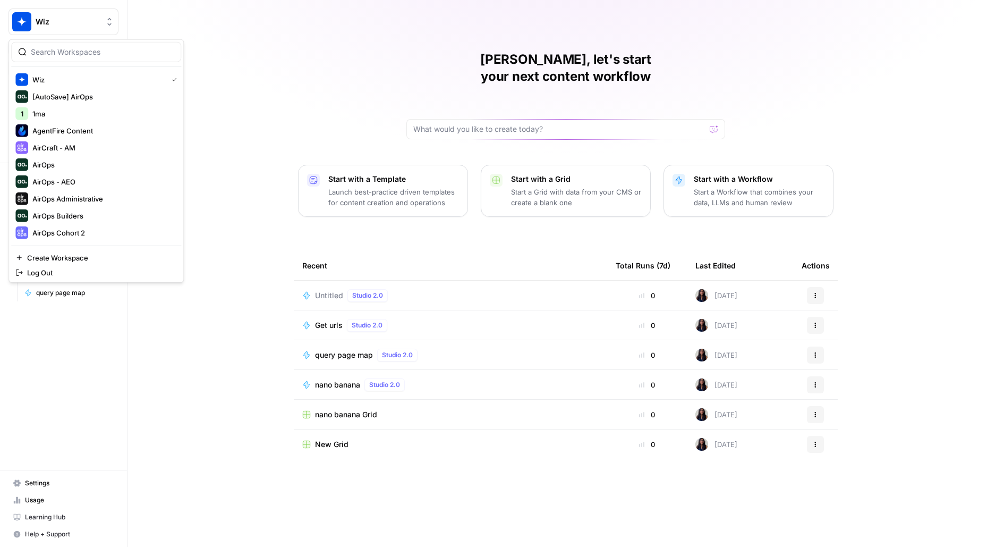
click at [74, 52] on input "search" at bounding box center [102, 52] width 143 height 11
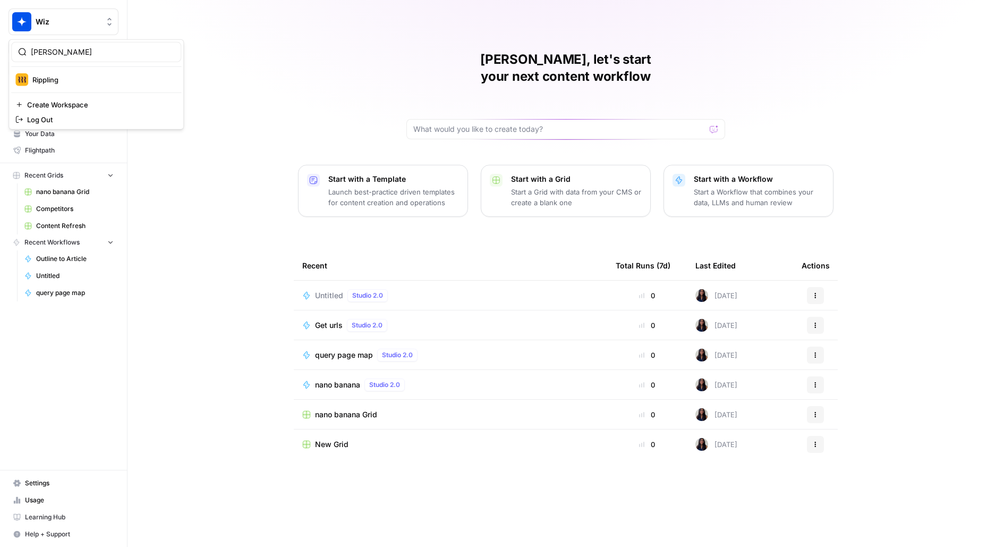
type input "ripp"
click button "Rippling" at bounding box center [96, 79] width 170 height 17
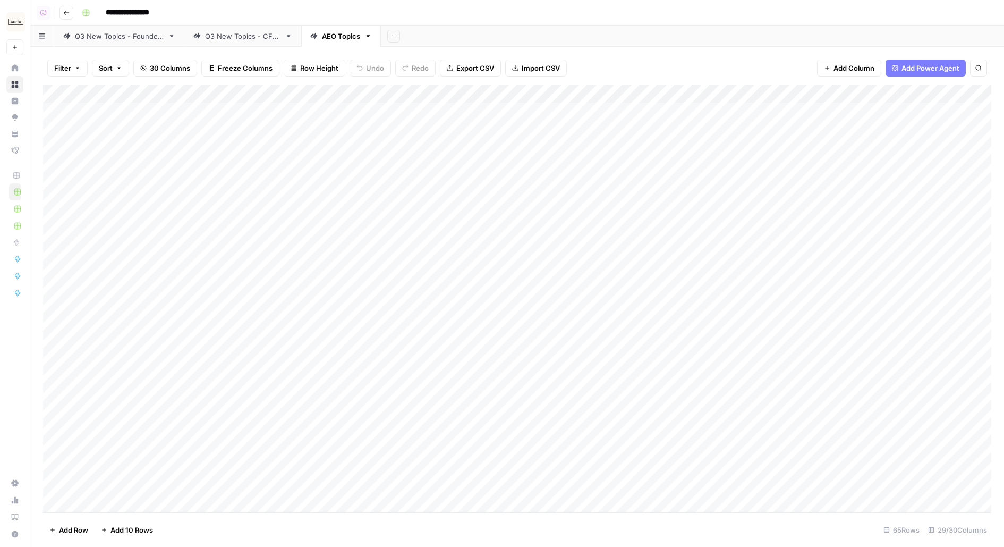
drag, startPoint x: 157, startPoint y: 119, endPoint x: 121, endPoint y: 408, distance: 290.8
click at [128, 405] on div "Add Column" at bounding box center [517, 298] width 948 height 427
click at [247, 17] on div "**********" at bounding box center [536, 12] width 916 height 17
click at [169, 224] on div "Add Column" at bounding box center [517, 298] width 948 height 427
drag, startPoint x: 209, startPoint y: 120, endPoint x: 209, endPoint y: 271, distance: 151.4
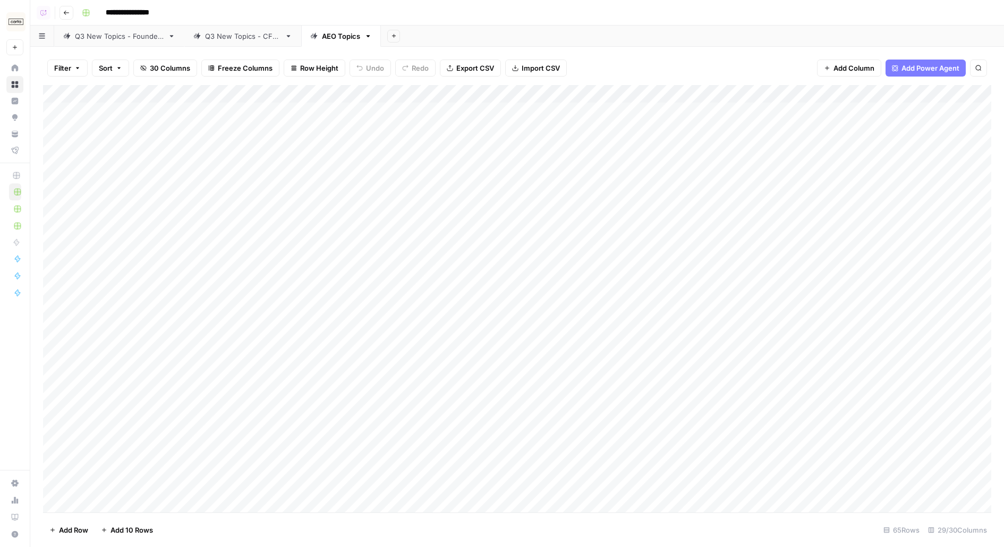
click at [209, 271] on div "Add Column" at bounding box center [517, 298] width 948 height 427
click at [183, 230] on div "Add Column" at bounding box center [517, 298] width 948 height 427
drag, startPoint x: 228, startPoint y: 115, endPoint x: 211, endPoint y: 465, distance: 350.0
click at [211, 465] on div "Add Column" at bounding box center [517, 298] width 948 height 427
click at [212, 153] on div "Add Column" at bounding box center [517, 298] width 948 height 427
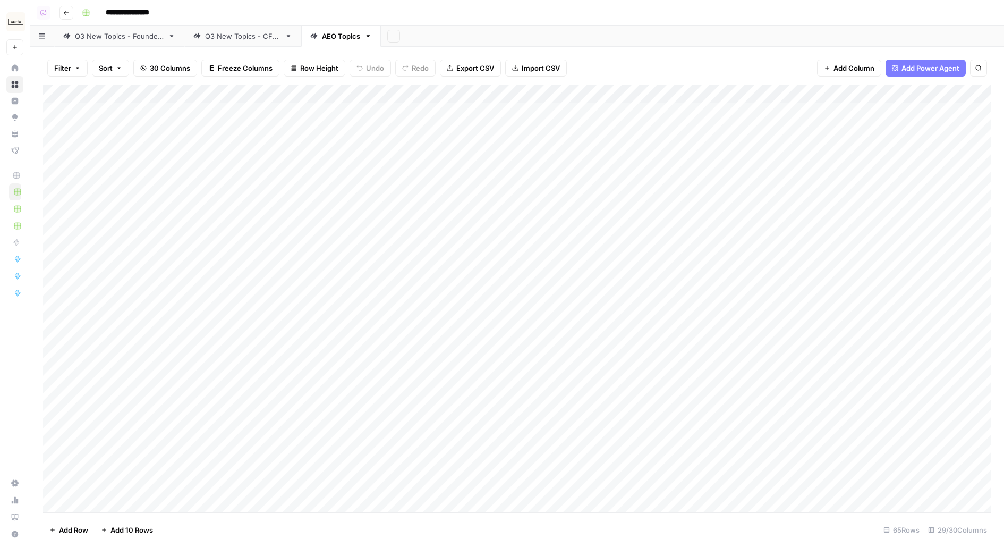
click at [472, 22] on header "**********" at bounding box center [517, 13] width 974 height 26
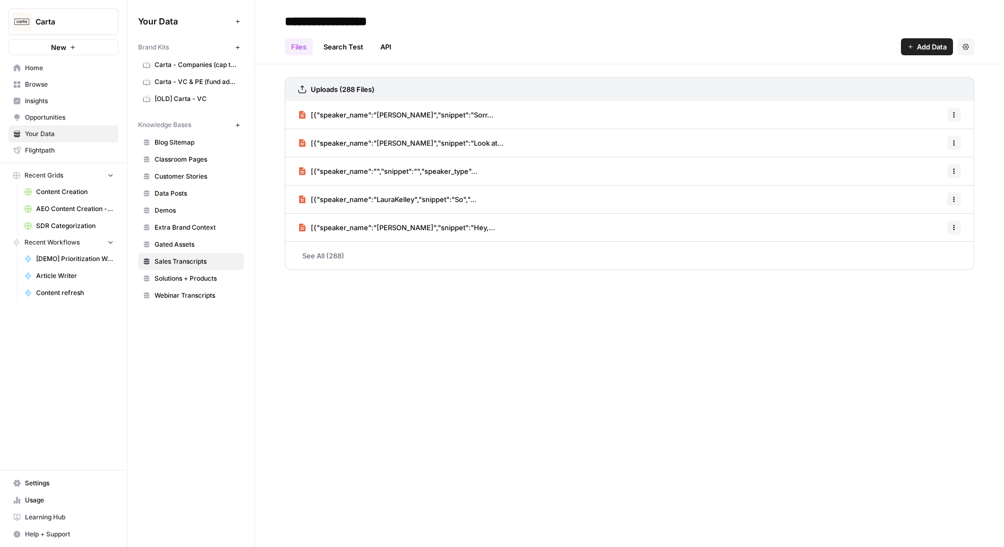
click at [352, 266] on link "See All (288)" at bounding box center [630, 256] width 690 height 28
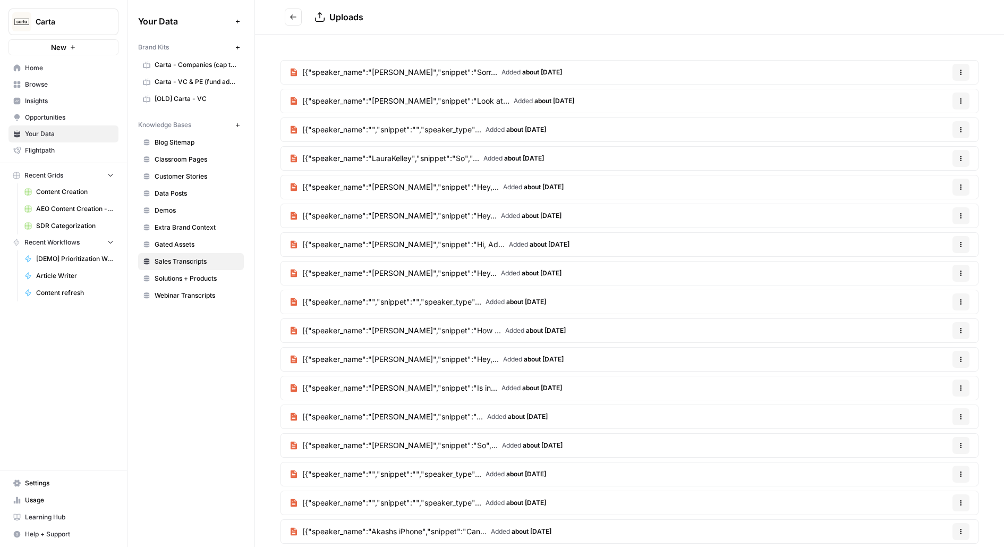
click at [471, 70] on span "[{"speaker_name":"Steven Solis","snippet":"Sorr..." at bounding box center [399, 72] width 195 height 11
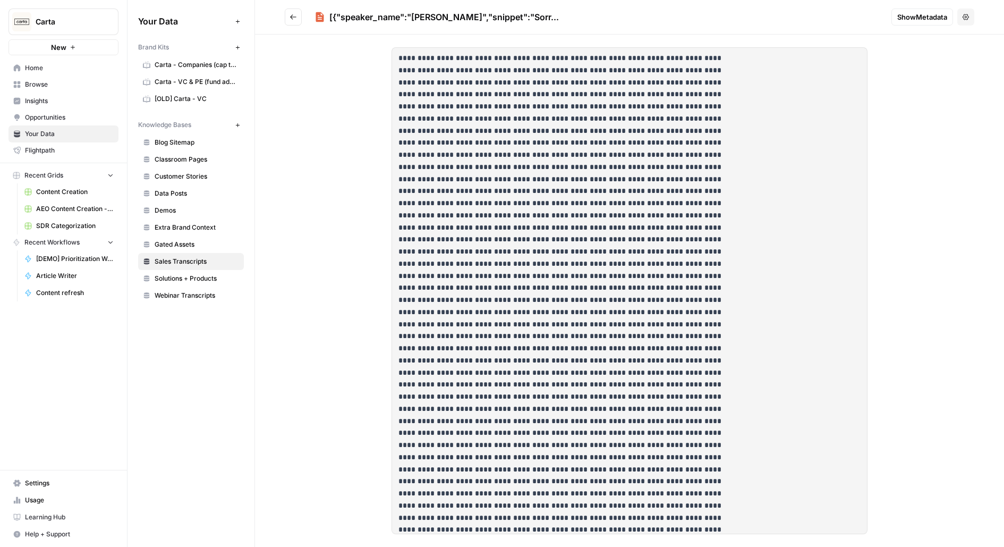
click at [941, 16] on span "Show Metadata" at bounding box center [922, 17] width 50 height 11
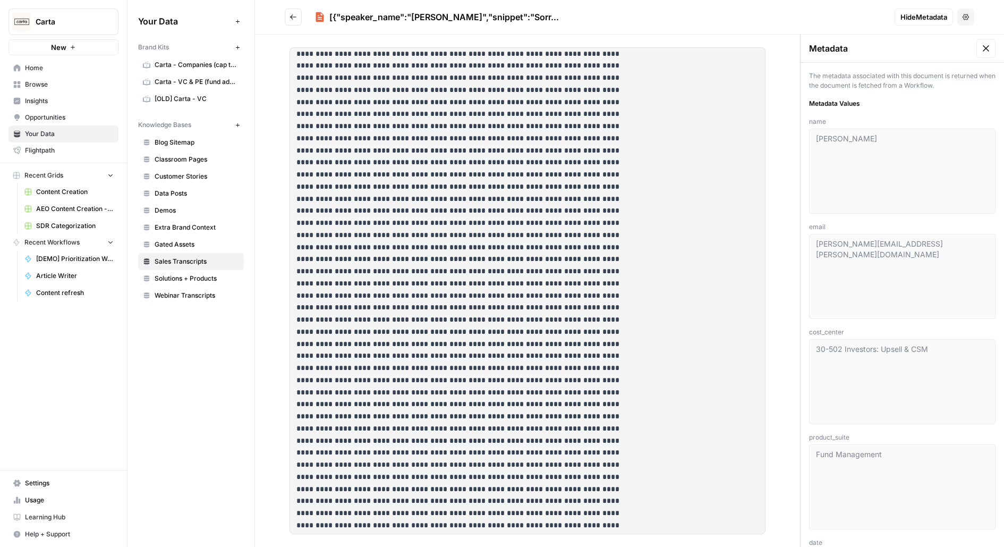
scroll to position [319, 0]
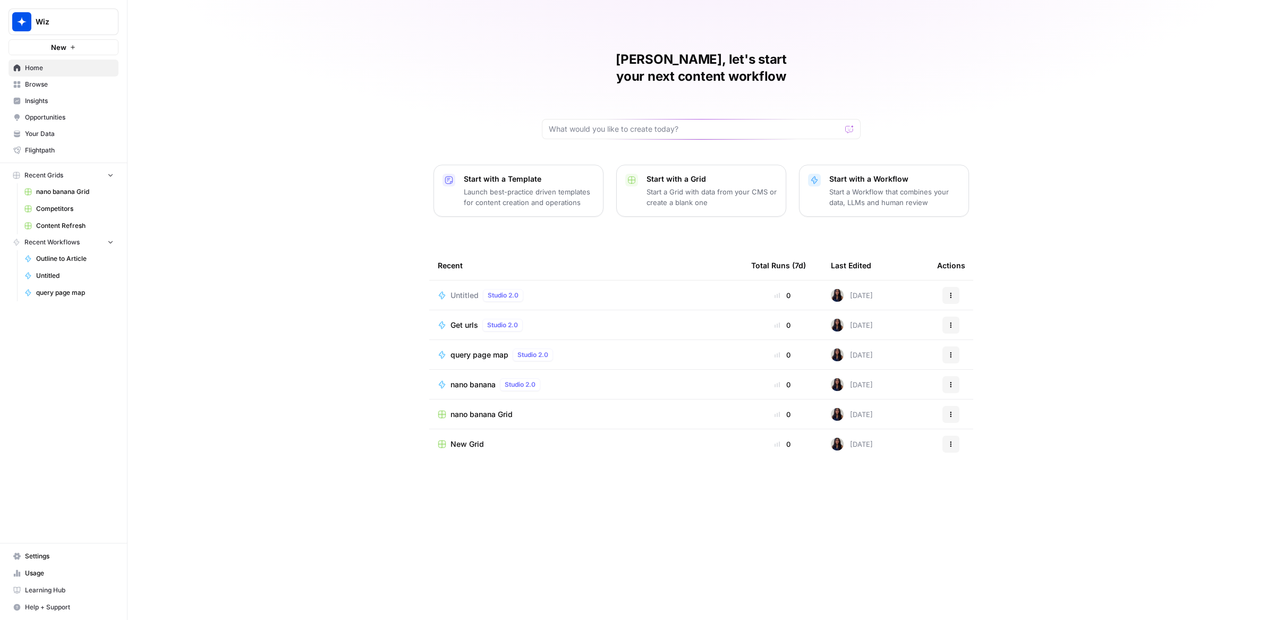
click at [7, 33] on div "Wiz New" at bounding box center [63, 27] width 127 height 55
click at [41, 24] on span "Wiz" at bounding box center [68, 21] width 64 height 11
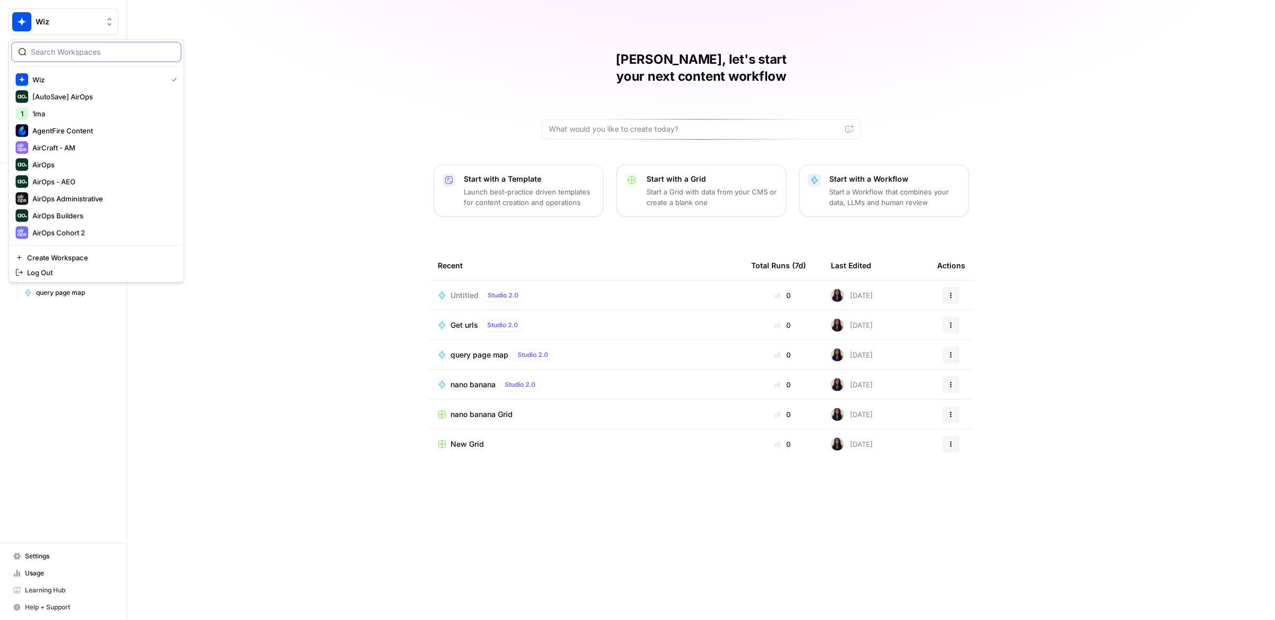
click at [53, 48] on input "search" at bounding box center [102, 52] width 143 height 11
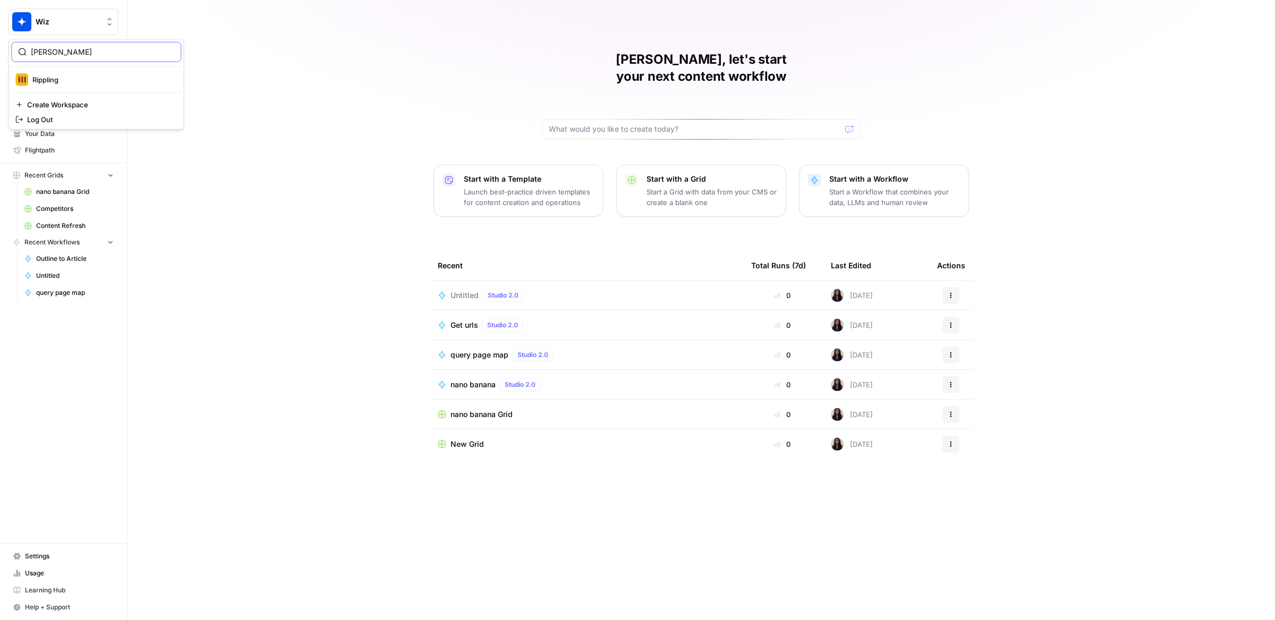
type input "ripp"
click button "Rippling" at bounding box center [96, 79] width 170 height 17
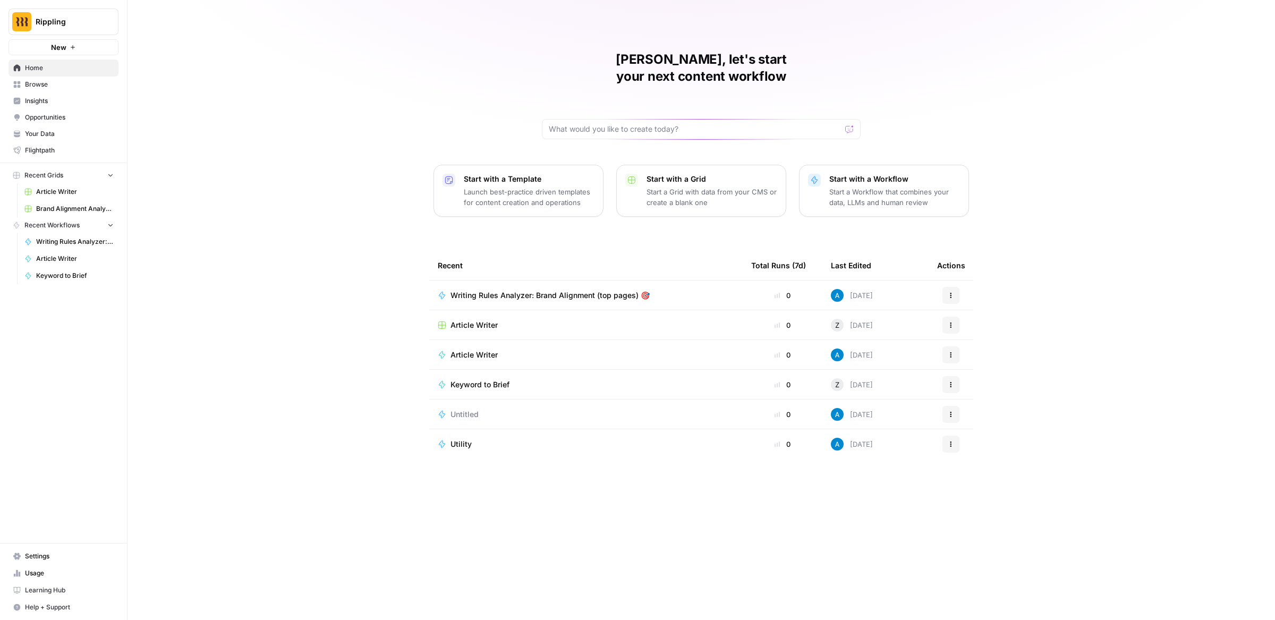
click at [167, 357] on div "Melanie, let's start your next content workflow Start with a Template Launch be…" at bounding box center [702, 310] width 1148 height 620
click at [166, 78] on div "Melanie, let's start your next content workflow Start with a Template Launch be…" at bounding box center [702, 310] width 1148 height 620
click at [68, 82] on span "Browse" at bounding box center [69, 85] width 89 height 10
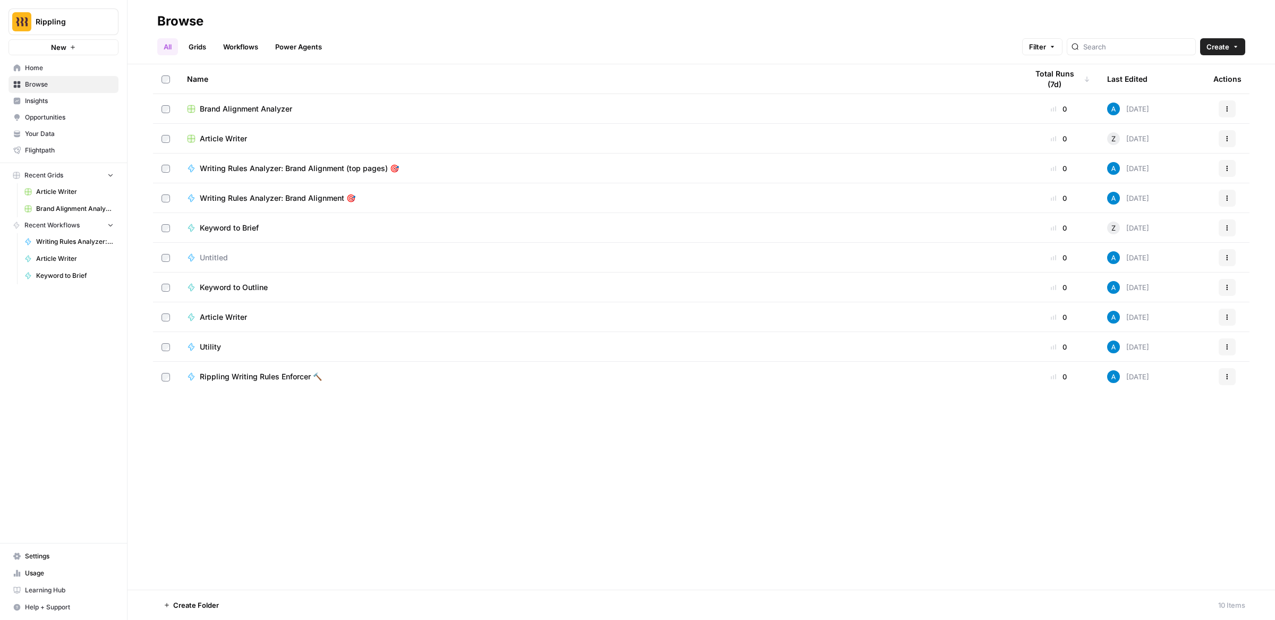
click at [42, 110] on link "Opportunities" at bounding box center [64, 117] width 110 height 17
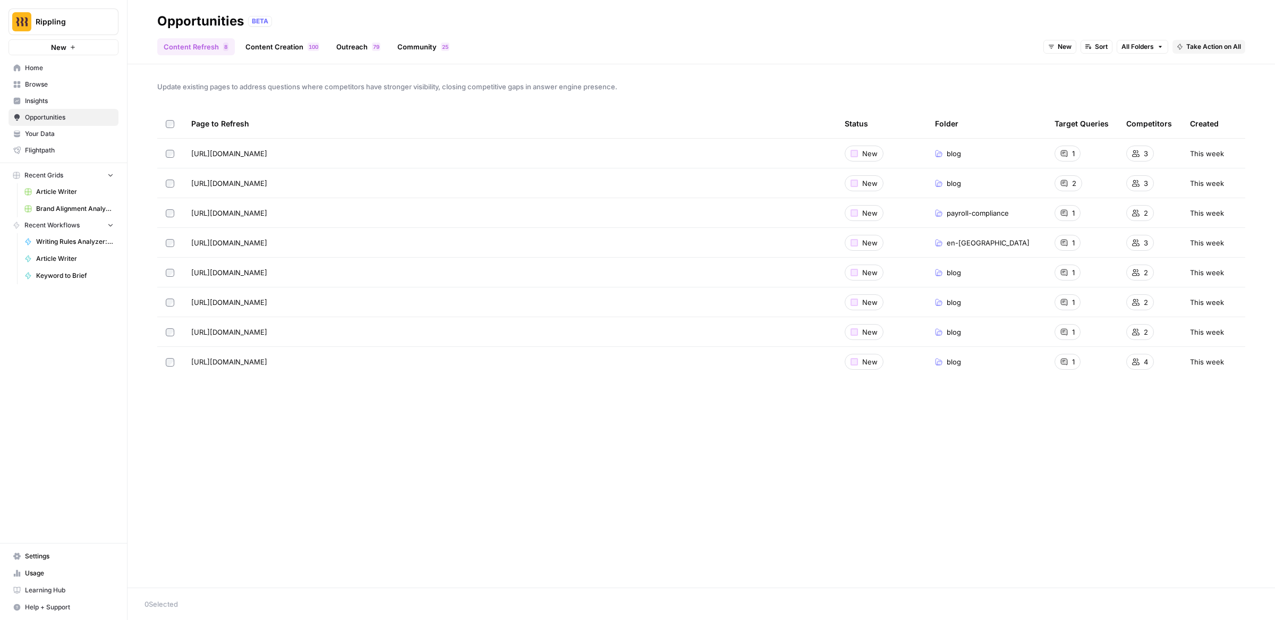
click at [276, 55] on link "Content Creation 0 0 1" at bounding box center [282, 46] width 87 height 17
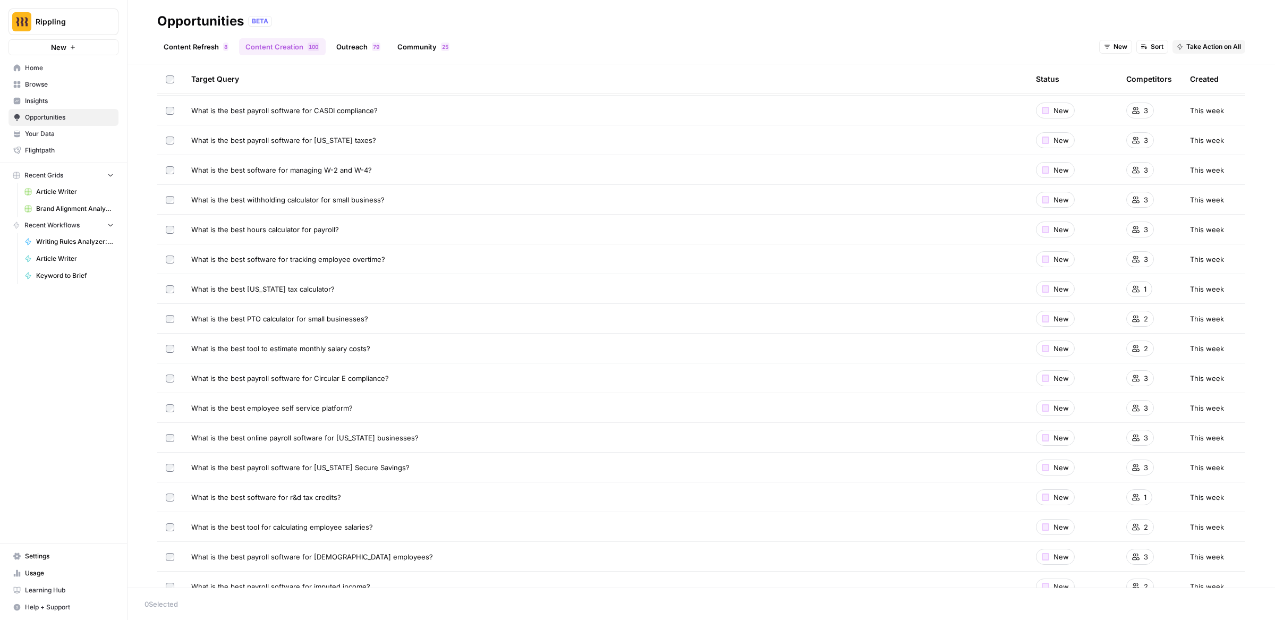
scroll to position [1847, 0]
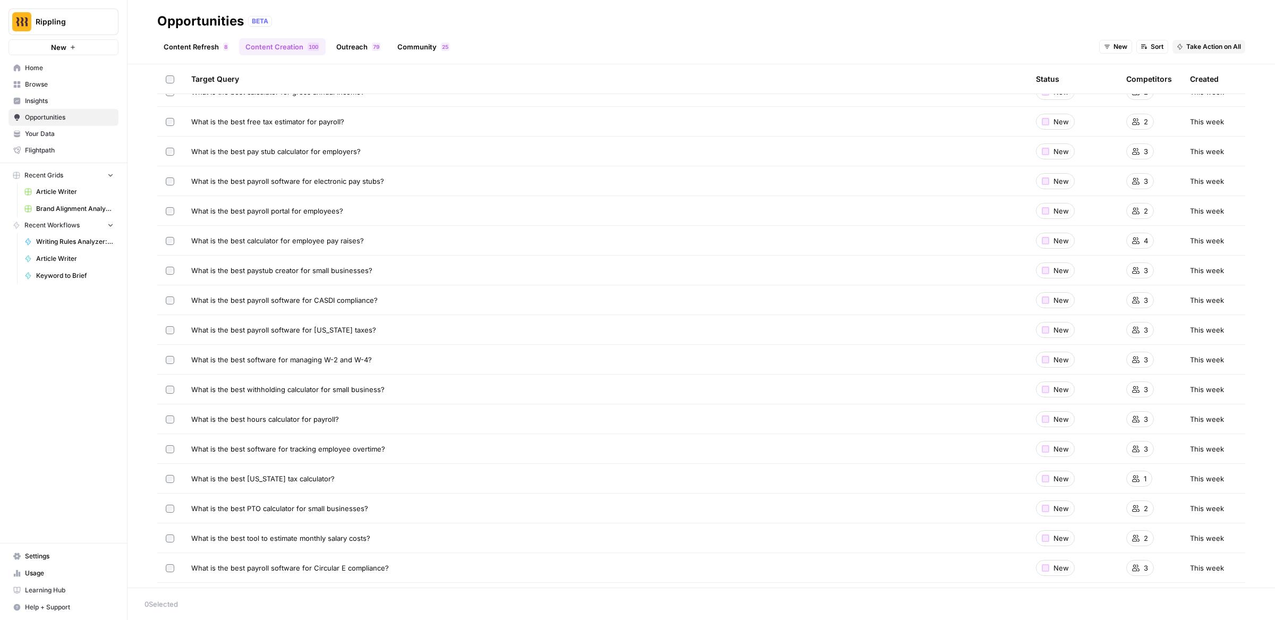
click at [76, 99] on span "Insights" at bounding box center [69, 101] width 89 height 10
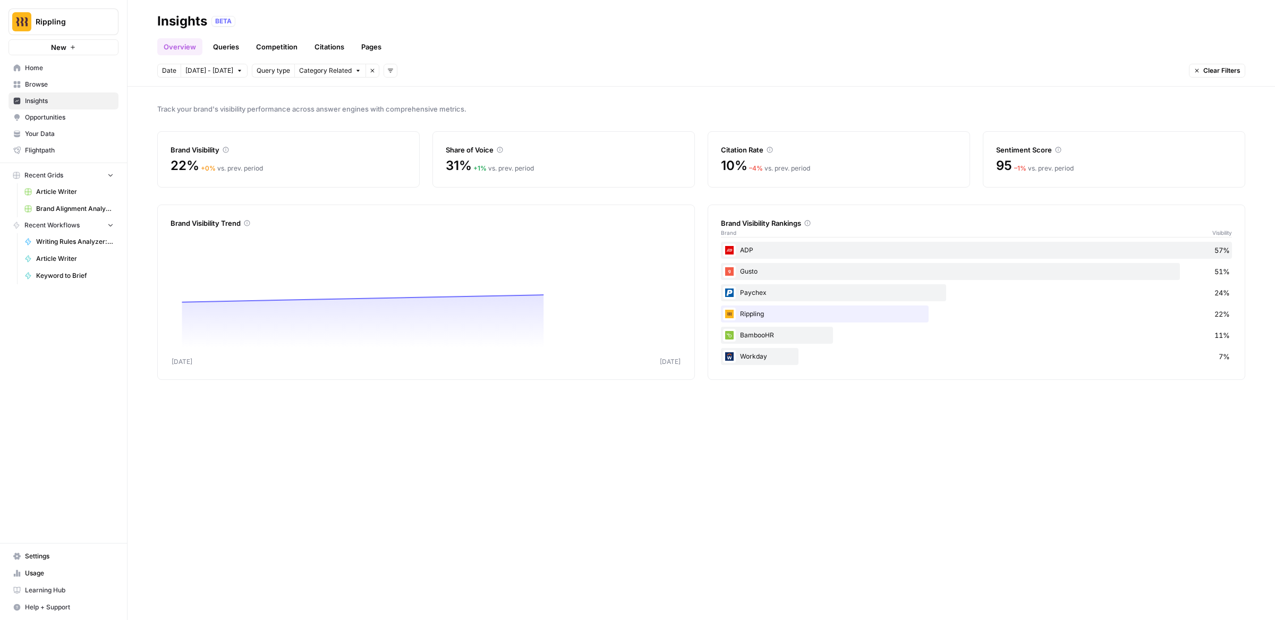
click at [237, 49] on link "Queries" at bounding box center [226, 46] width 39 height 17
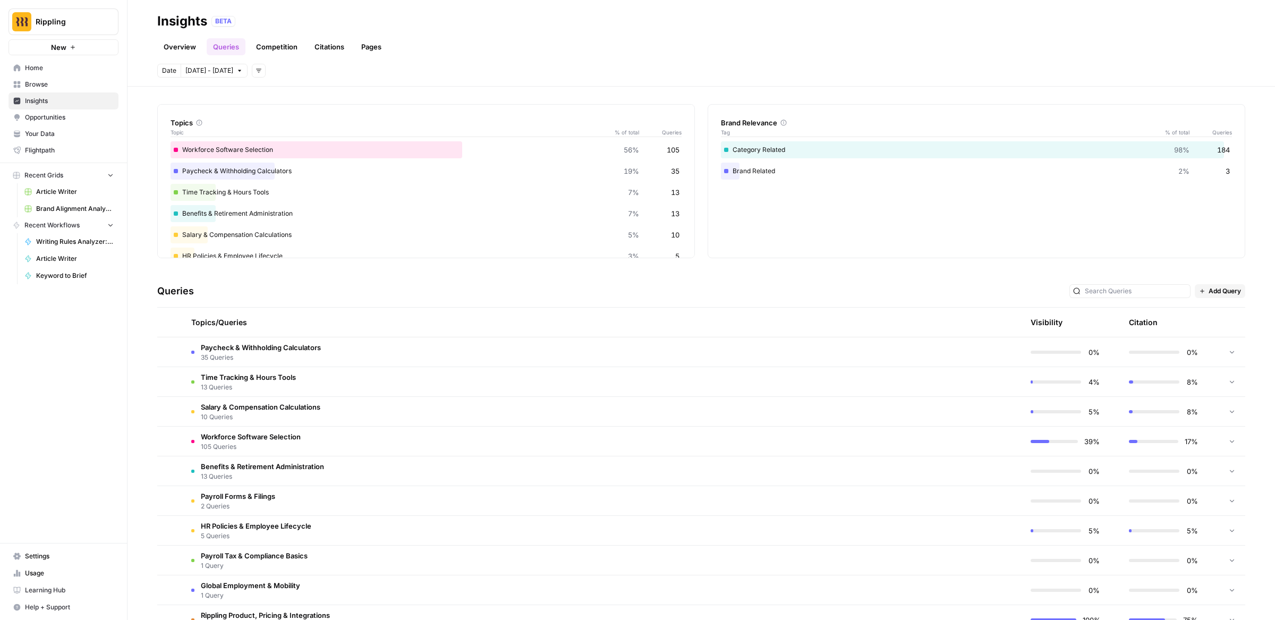
click at [341, 352] on td "Paycheck & Withholding Calculators 35 Queries" at bounding box center [552, 351] width 739 height 29
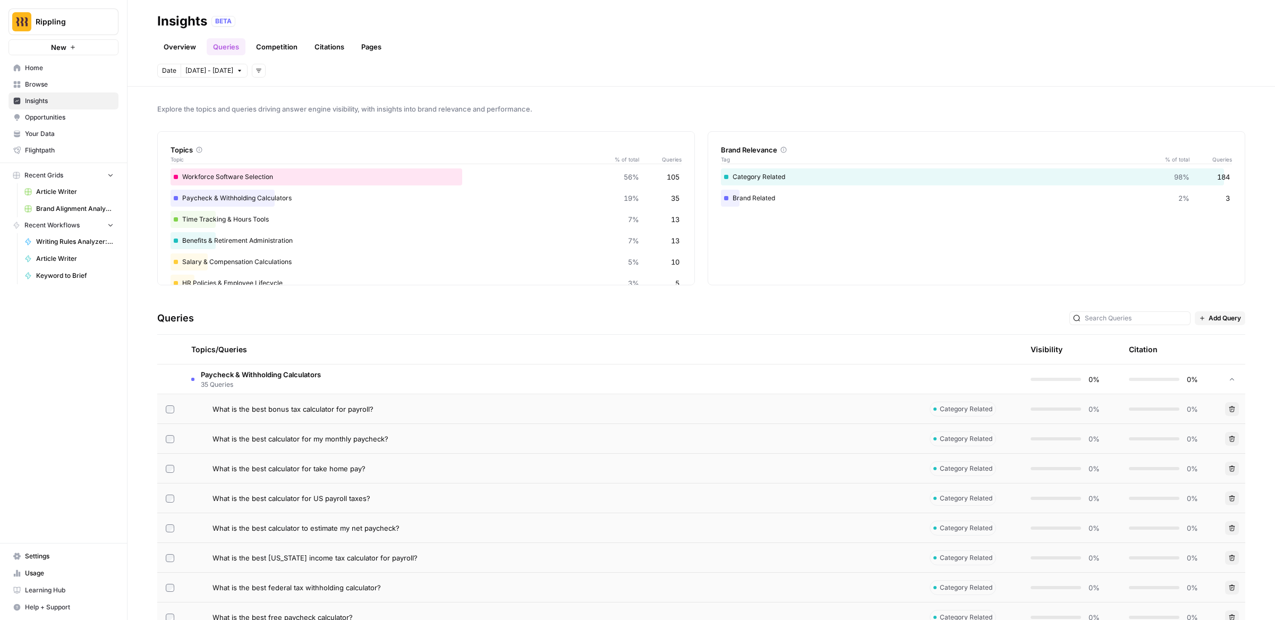
click at [291, 380] on span "35 Queries" at bounding box center [261, 385] width 120 height 10
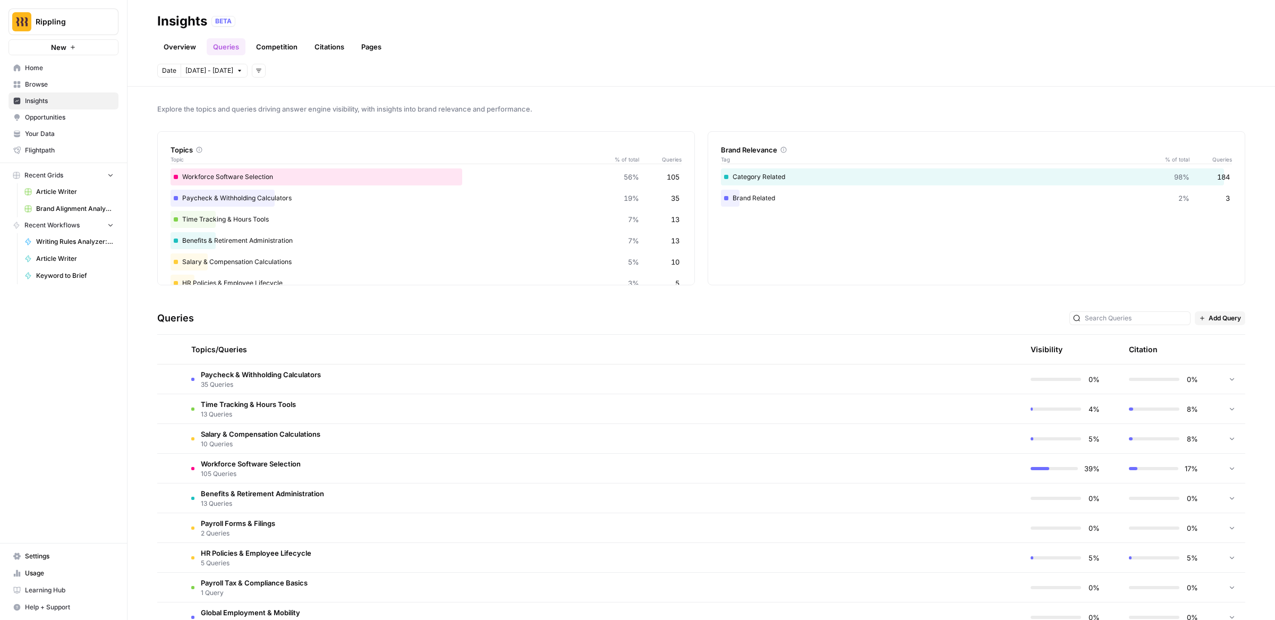
click at [307, 397] on td "Time Tracking & Hours Tools 13 Queries" at bounding box center [552, 408] width 739 height 29
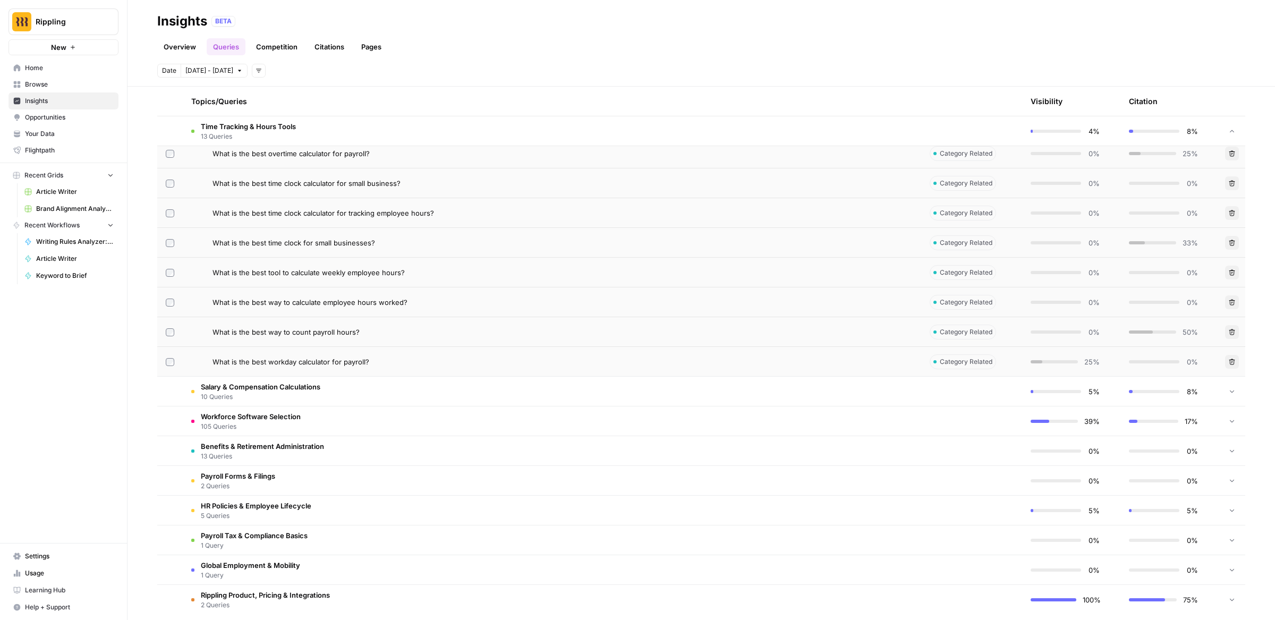
scroll to position [444, 0]
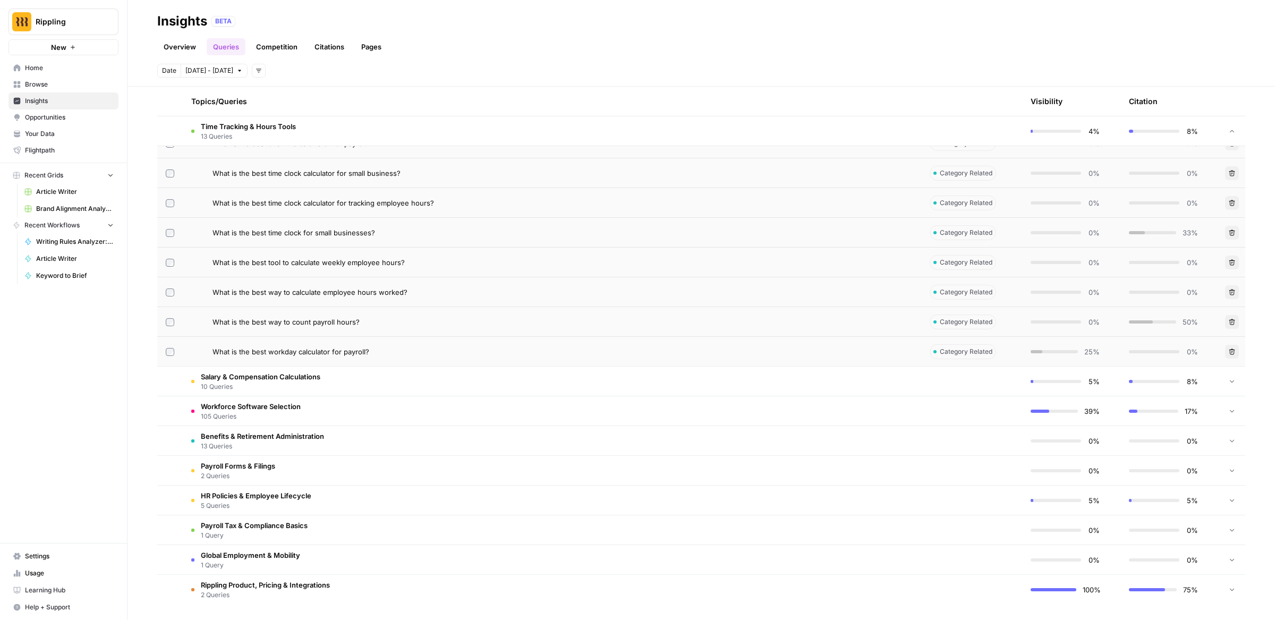
click at [320, 372] on span "Salary & Compensation Calculations" at bounding box center [261, 376] width 120 height 11
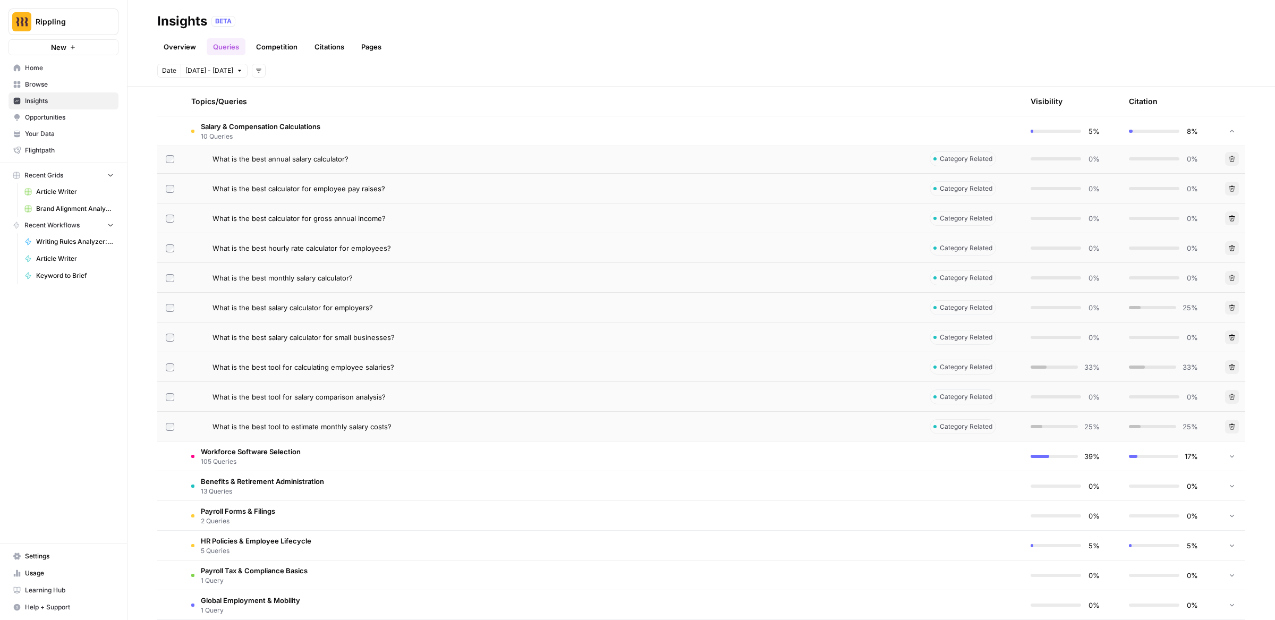
click at [277, 452] on span "Workforce Software Selection" at bounding box center [251, 451] width 100 height 11
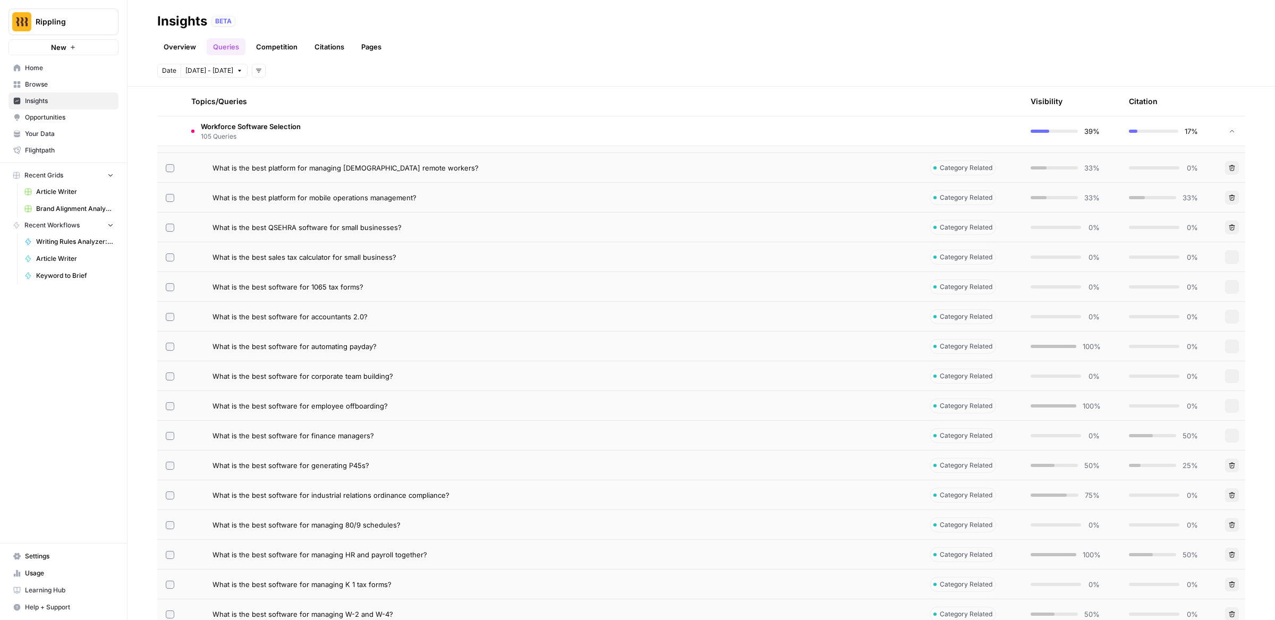
scroll to position [3866, 0]
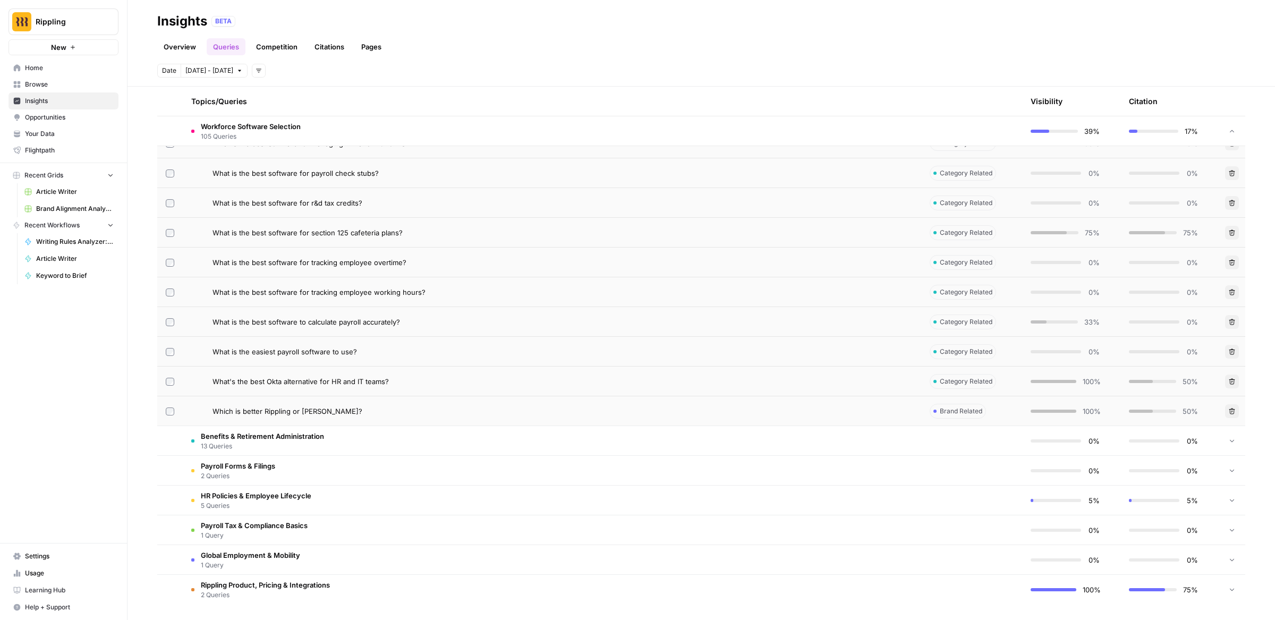
click at [325, 438] on td "Benefits & Retirement Administration 13 Queries" at bounding box center [552, 440] width 739 height 29
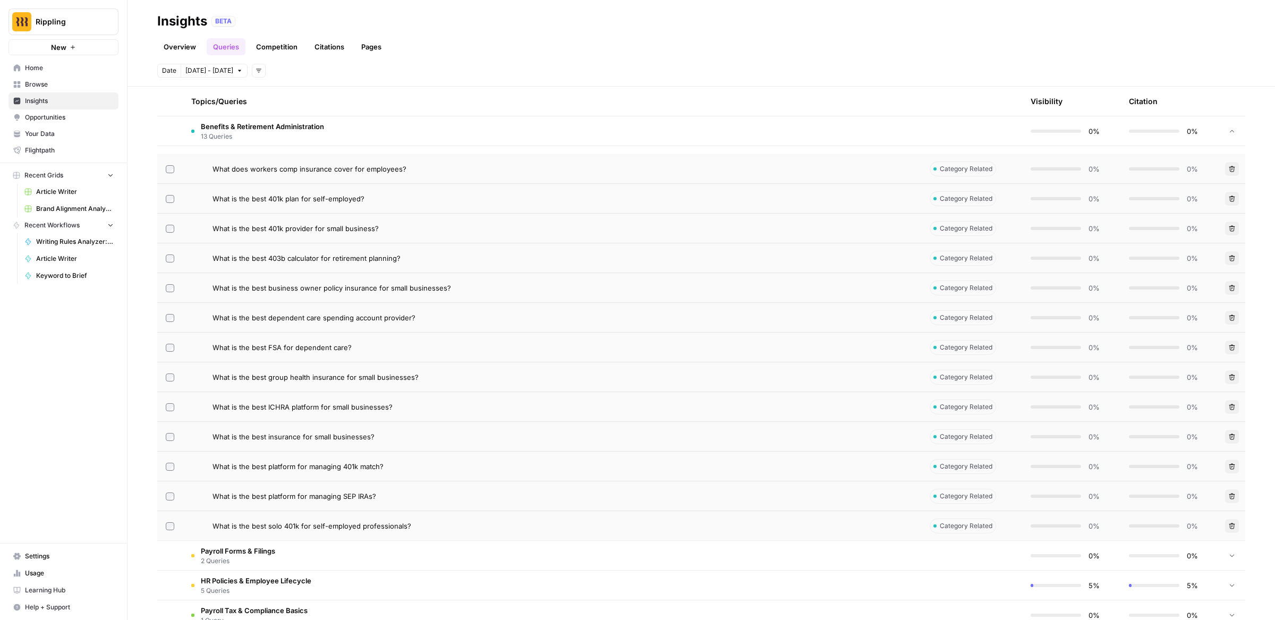
scroll to position [4253, 0]
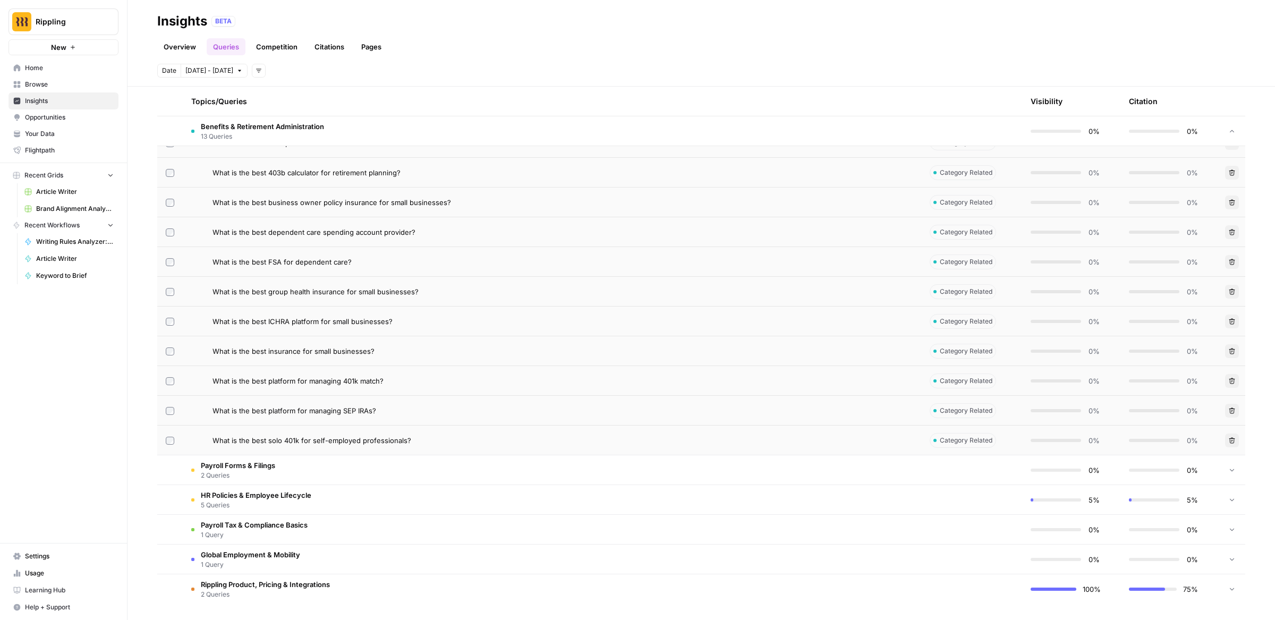
click at [325, 461] on td "Payroll Forms & Filings 2 Queries" at bounding box center [552, 469] width 739 height 29
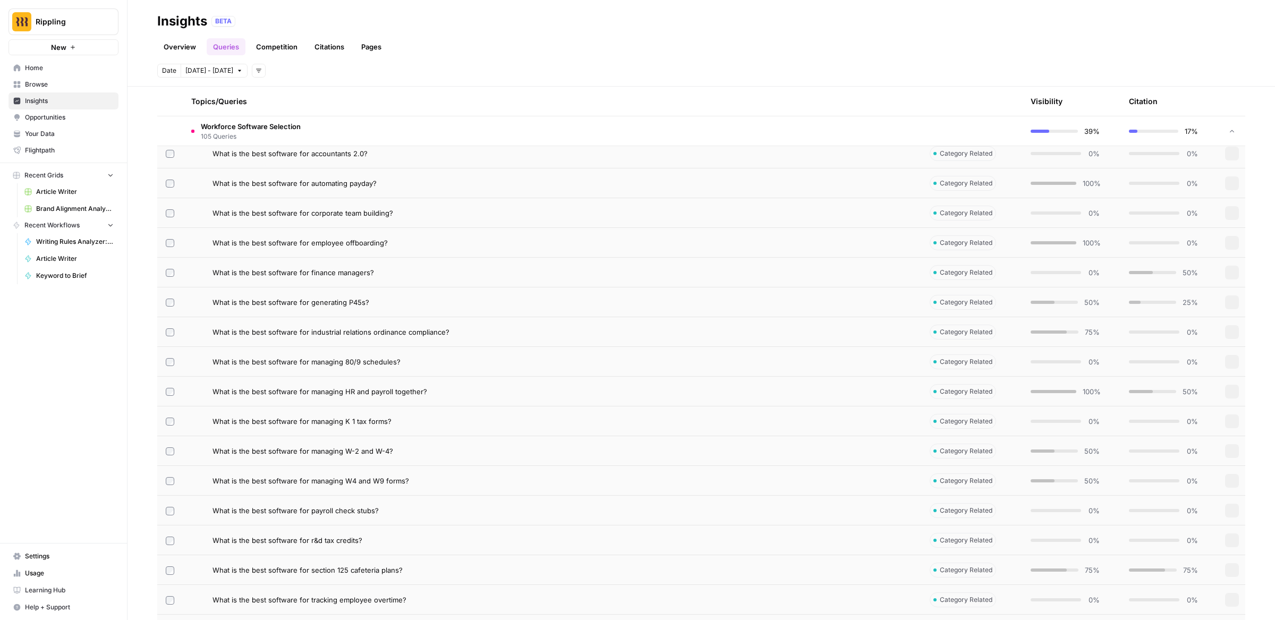
scroll to position [3122, 0]
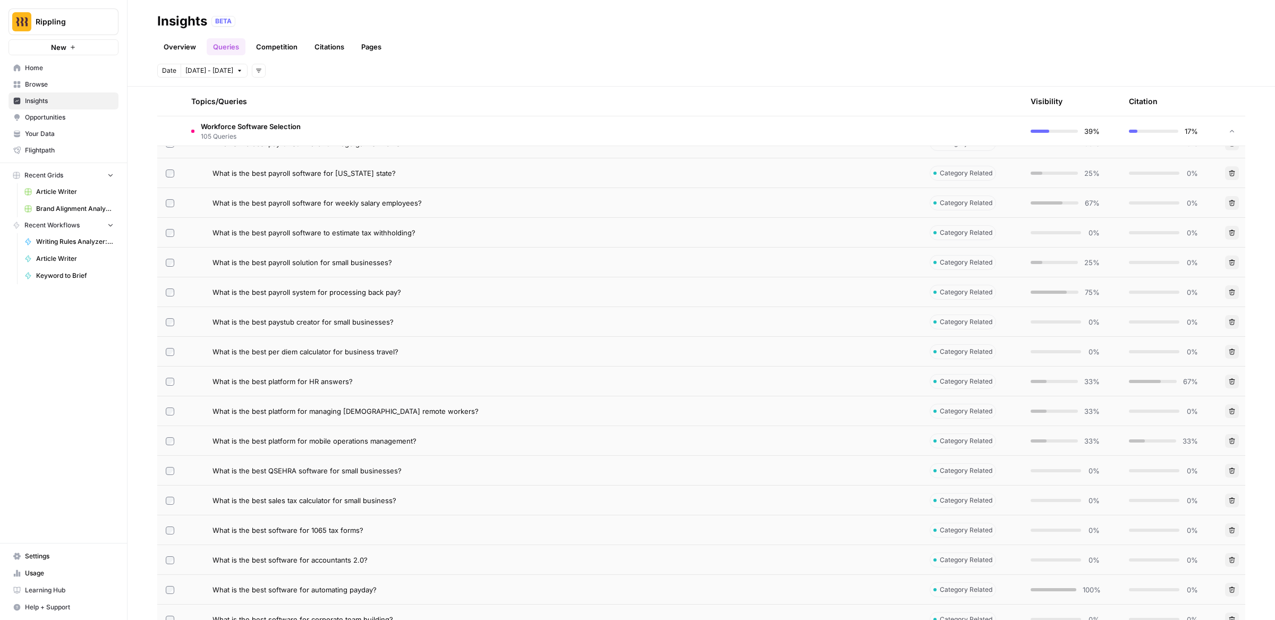
click at [172, 46] on link "Overview" at bounding box center [179, 46] width 45 height 17
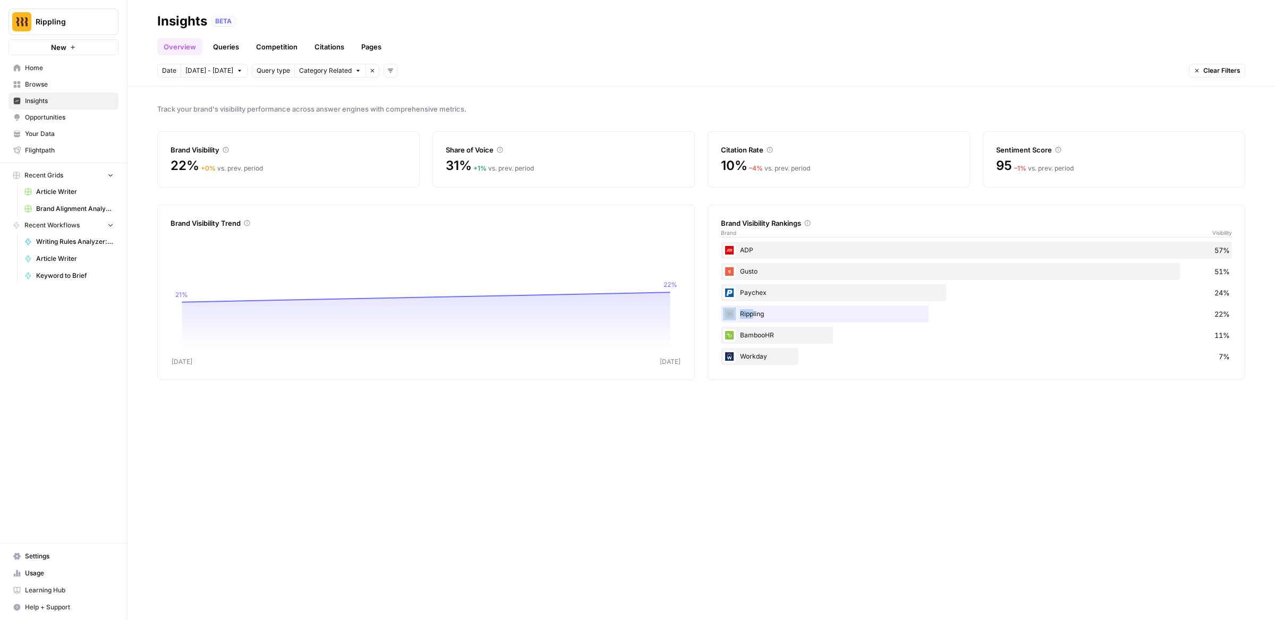
drag, startPoint x: 751, startPoint y: 310, endPoint x: 720, endPoint y: 310, distance: 31.3
click at [720, 311] on div "Brand Visibility Rankings Brand Visibility ADP 57% Gusto 51% Paychex 24% Rippli…" at bounding box center [977, 292] width 538 height 175
click at [769, 275] on div "Gusto 51%" at bounding box center [976, 271] width 511 height 17
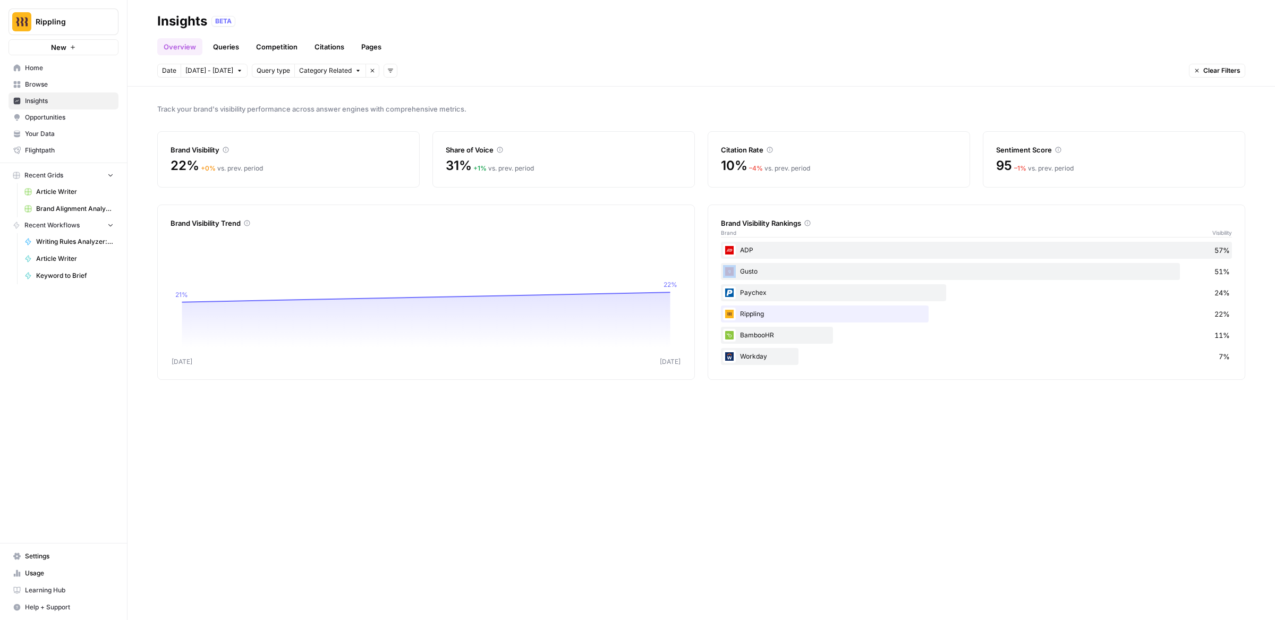
click at [750, 267] on div "Gusto 51%" at bounding box center [976, 271] width 511 height 17
click at [751, 274] on div "Gusto 51%" at bounding box center [976, 271] width 511 height 17
click at [750, 270] on div "Gusto 51%" at bounding box center [976, 271] width 511 height 17
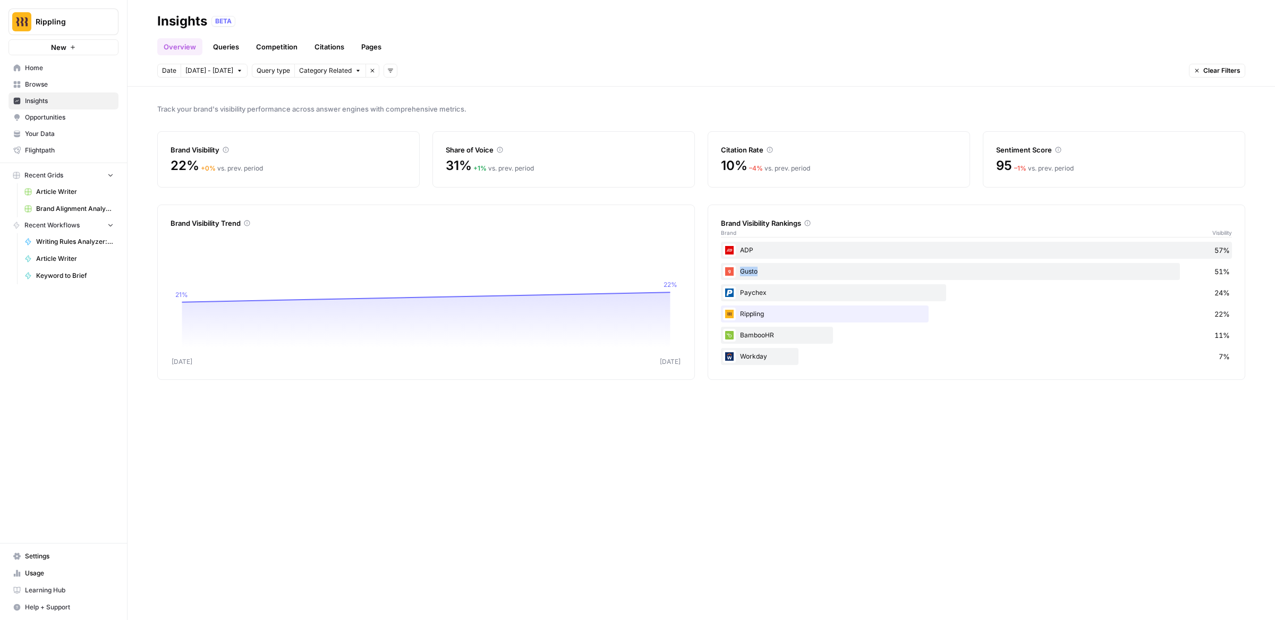
click at [750, 270] on div "Gusto 51%" at bounding box center [976, 271] width 511 height 17
click at [757, 291] on div "Paychex 24%" at bounding box center [976, 292] width 511 height 17
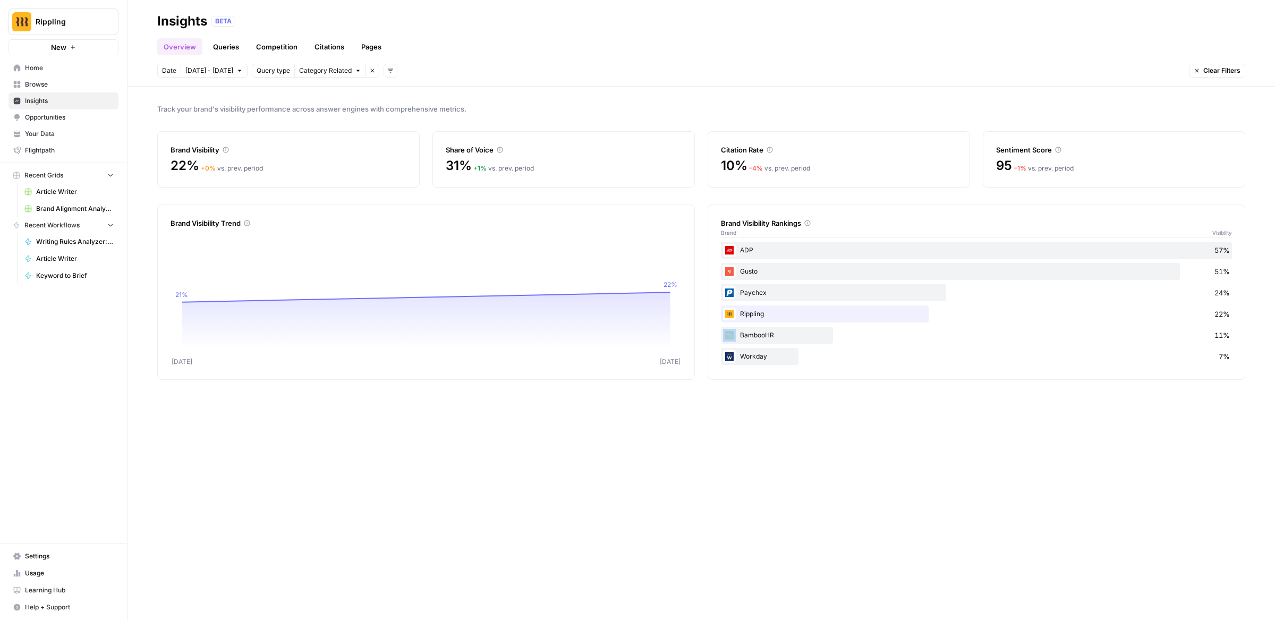
click at [762, 328] on div "BambooHR 11%" at bounding box center [976, 335] width 511 height 17
click at [756, 353] on div "Workday 7%" at bounding box center [976, 356] width 511 height 17
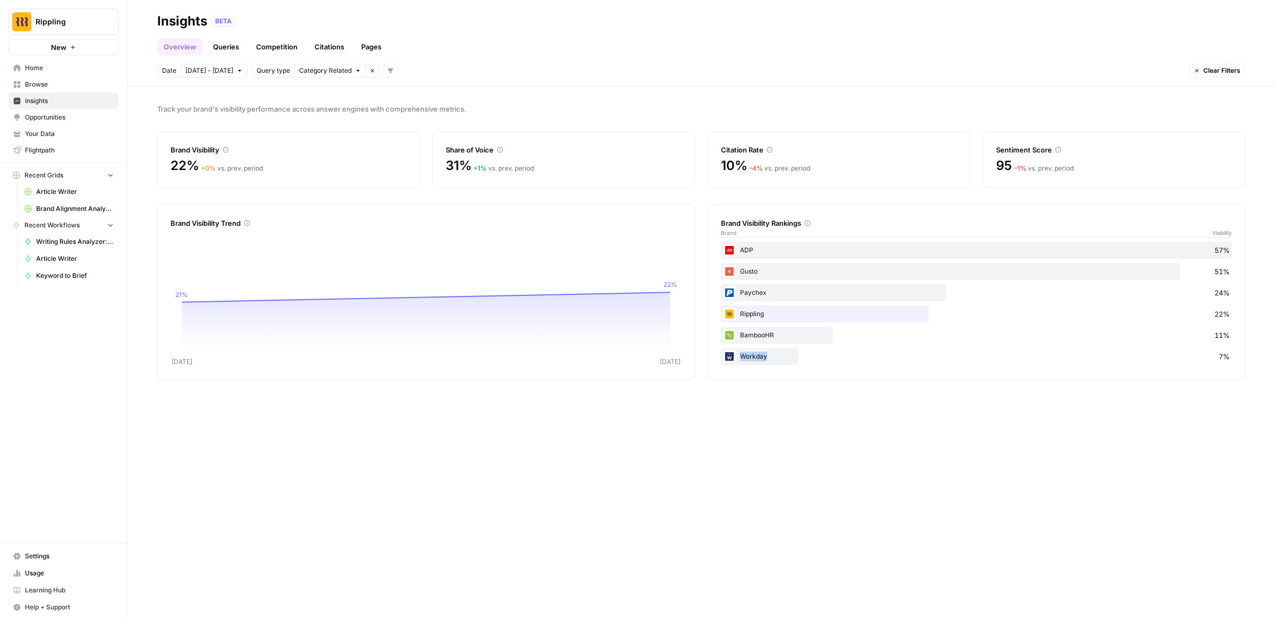
click at [756, 353] on div "Workday 7%" at bounding box center [976, 356] width 511 height 17
click at [332, 44] on link "Citations" at bounding box center [329, 46] width 43 height 17
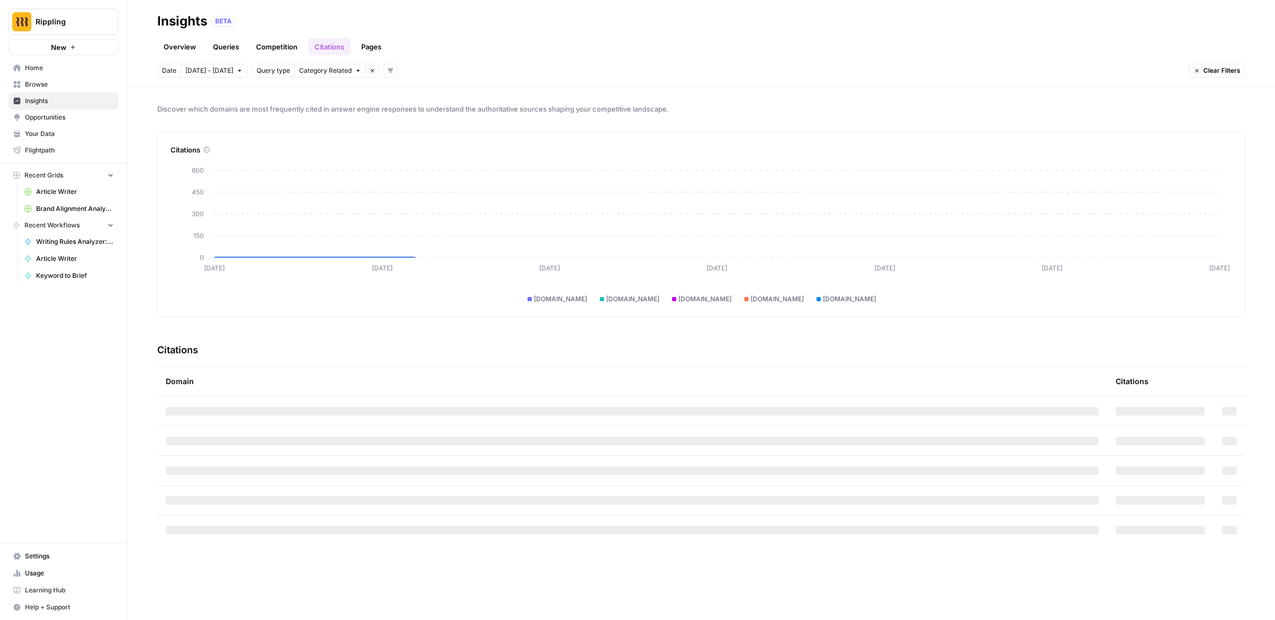
click at [298, 51] on link "Competition" at bounding box center [277, 46] width 54 height 17
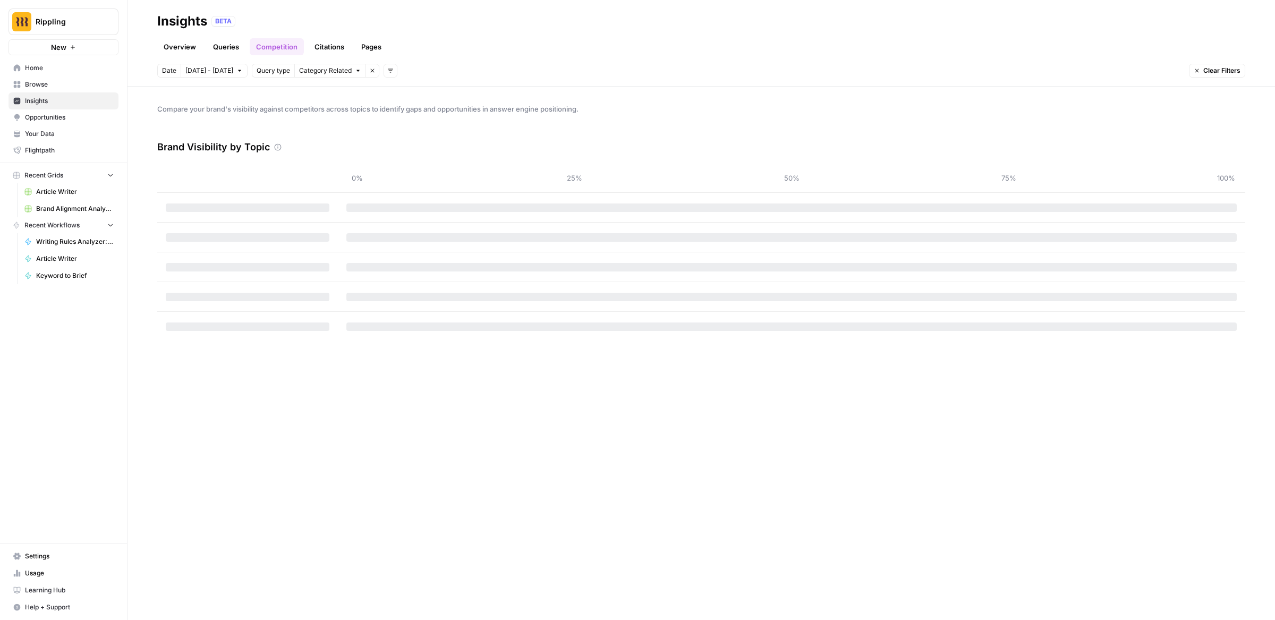
click at [310, 50] on link "Citations" at bounding box center [329, 46] width 43 height 17
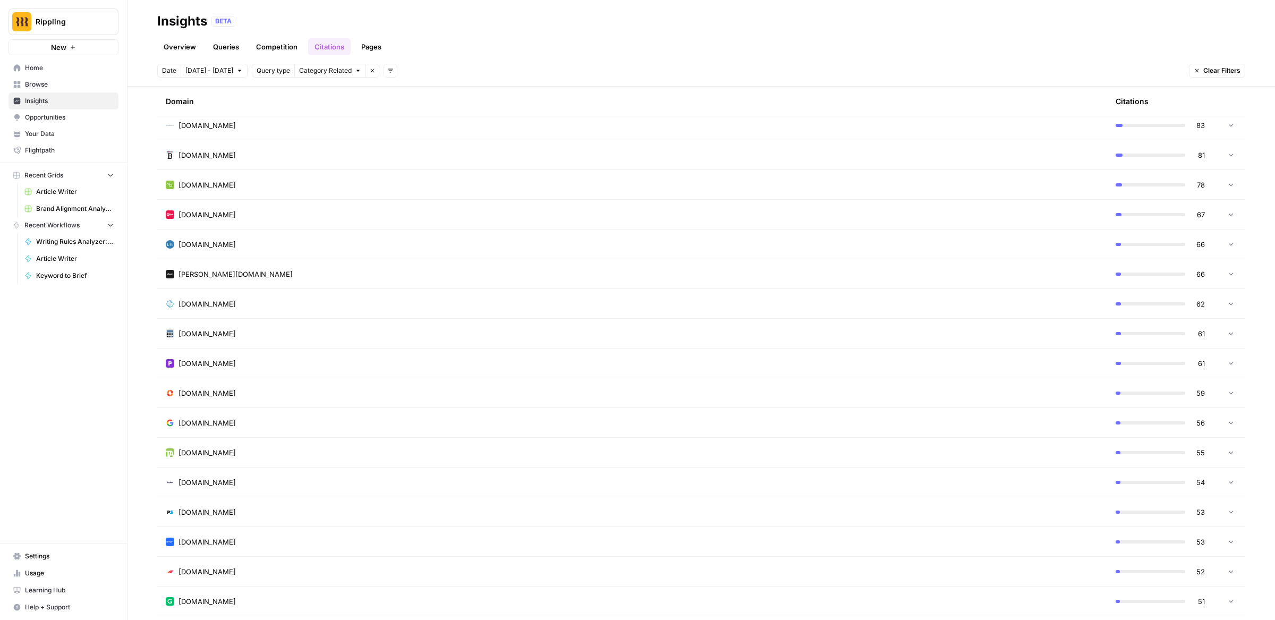
scroll to position [1083, 0]
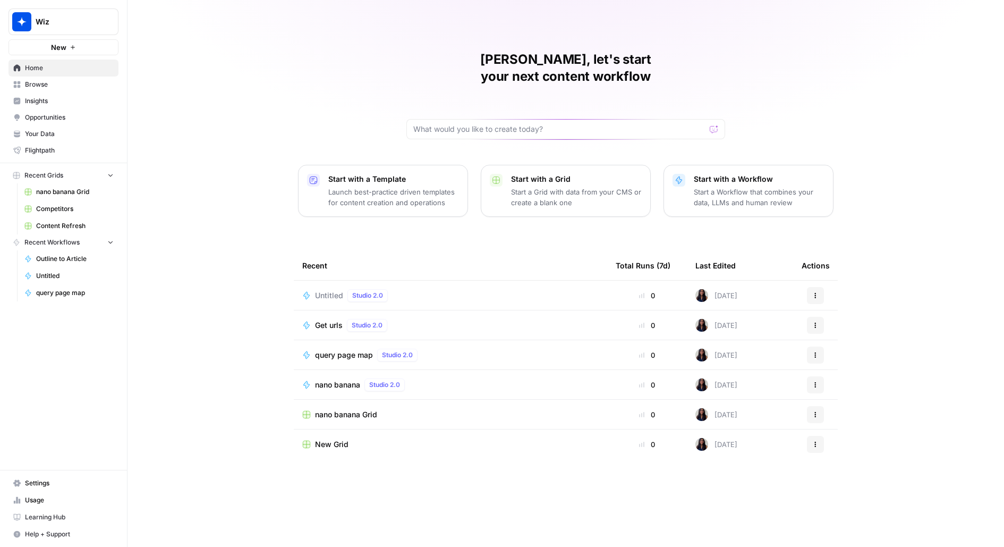
click at [71, 35] on button "Wiz" at bounding box center [64, 22] width 110 height 27
type input "klav"
click button "Klaviyo" at bounding box center [96, 79] width 170 height 17
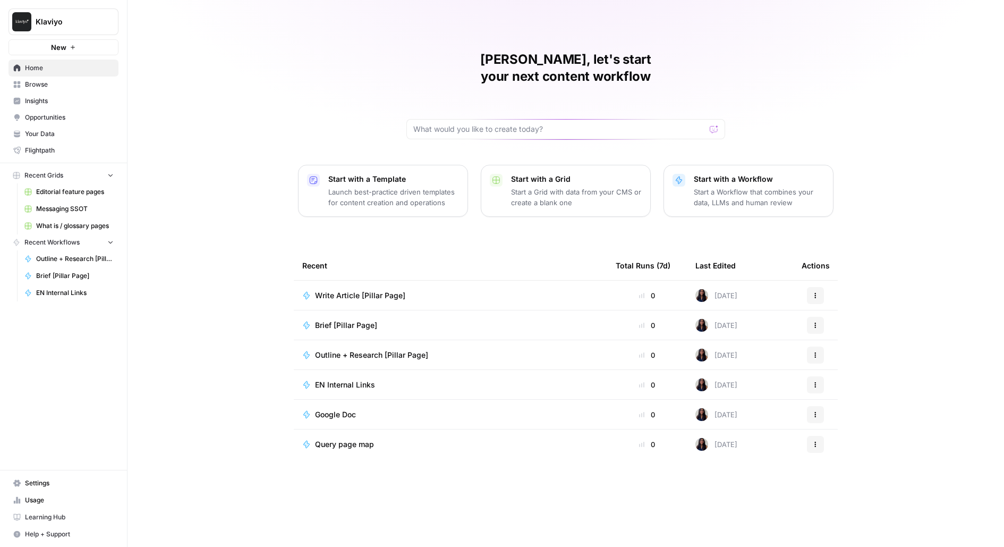
click at [64, 87] on span "Browse" at bounding box center [69, 85] width 89 height 10
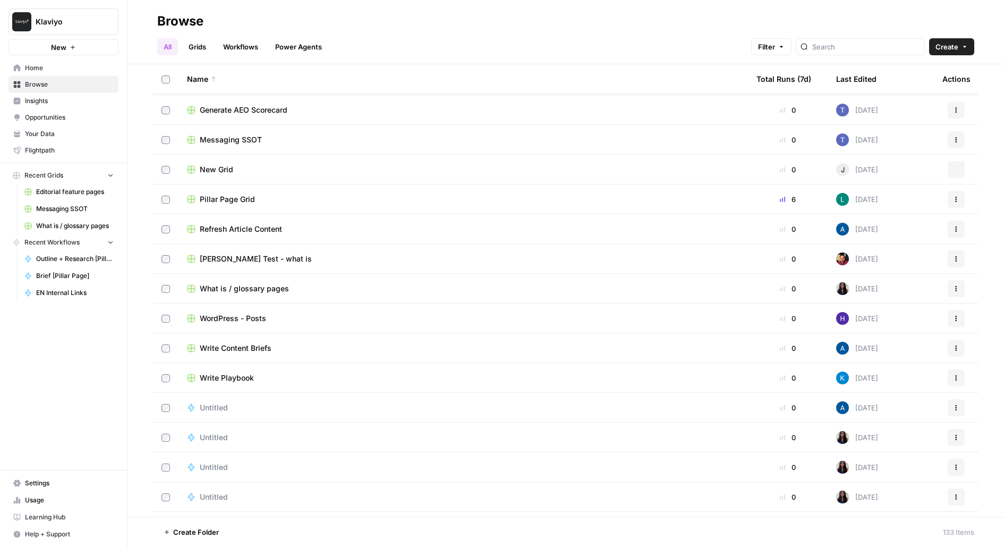
scroll to position [1480, 0]
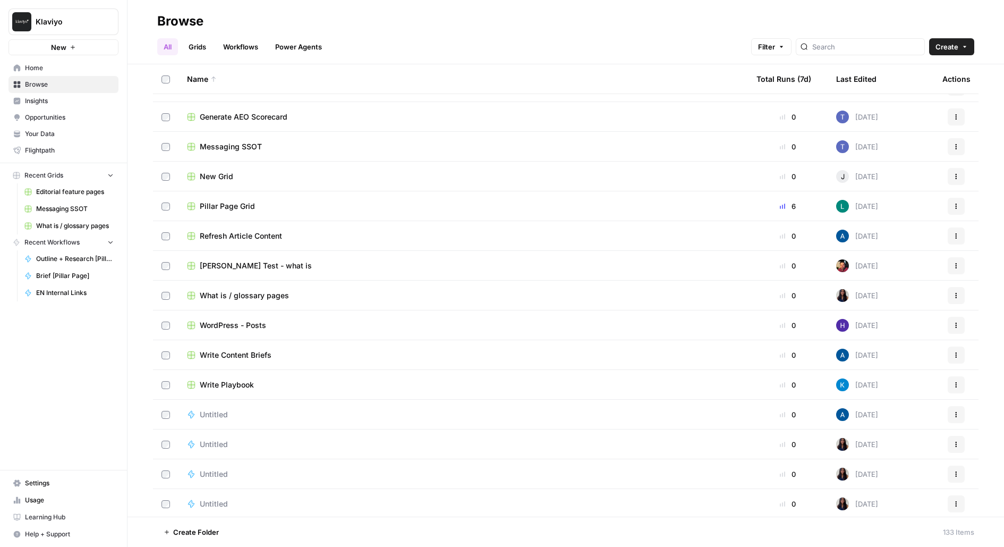
click at [257, 201] on div "Pillar Page Grid" at bounding box center [463, 206] width 553 height 11
